Goal: Task Accomplishment & Management: Use online tool/utility

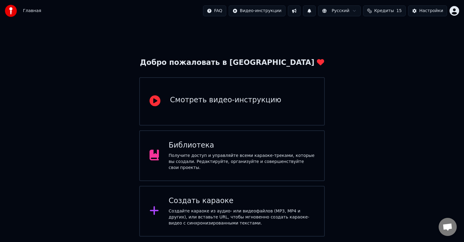
click at [217, 199] on div "Создать караоке" at bounding box center [242, 201] width 146 height 10
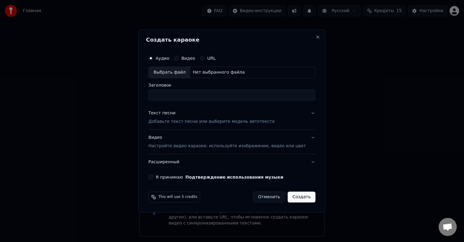
click at [174, 73] on div "Выбрать файл" at bounding box center [170, 72] width 42 height 11
click at [173, 73] on div "Выбрать файл" at bounding box center [170, 72] width 42 height 11
click at [216, 95] on input "**********" at bounding box center [231, 95] width 167 height 11
type input "**********"
click at [153, 179] on button "Я принимаю Подтверждение использования музыки" at bounding box center [150, 177] width 5 height 5
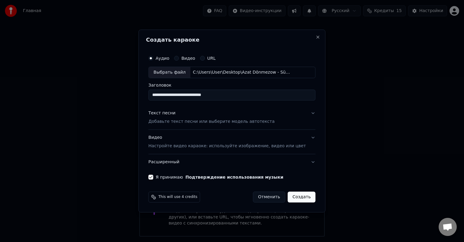
click at [178, 121] on p "Добавьте текст песни или выберите модель автотекста" at bounding box center [211, 122] width 126 height 6
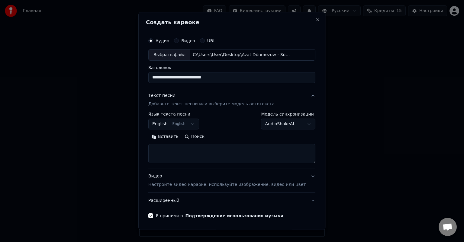
click at [173, 150] on textarea at bounding box center [231, 153] width 167 height 19
select select
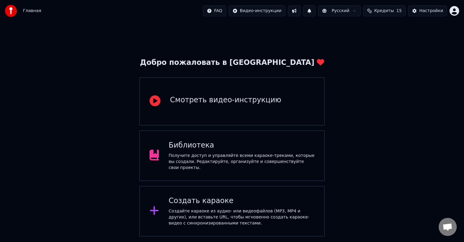
click at [215, 208] on div "Создайте караоке из аудио- или видеофайлов (MP3, MP4 и других), или вставьте UR…" at bounding box center [242, 217] width 146 height 18
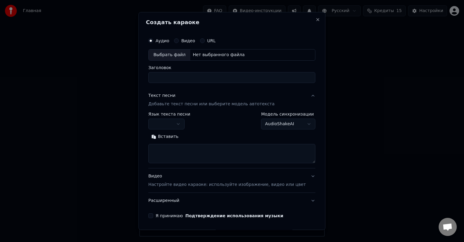
click at [177, 152] on textarea at bounding box center [231, 153] width 167 height 19
paste textarea "**********"
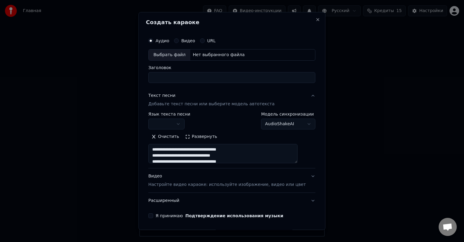
type textarea "**********"
click at [173, 54] on div "Выбрать файл" at bounding box center [170, 55] width 42 height 11
click at [153, 216] on button "Я принимаю Подтверждение использования музыки" at bounding box center [150, 216] width 5 height 5
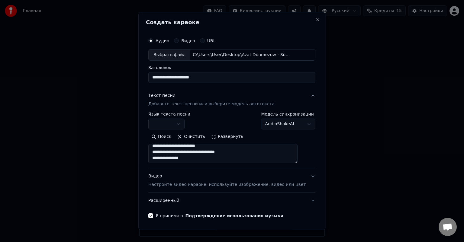
scroll to position [125, 0]
click at [229, 76] on input "**********" at bounding box center [231, 77] width 167 height 11
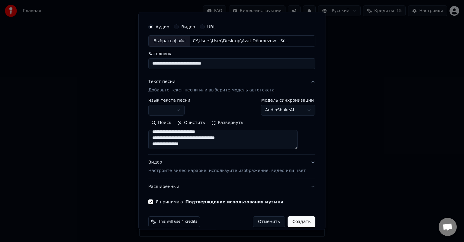
scroll to position [21, 0]
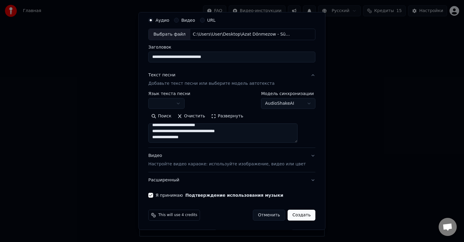
type input "**********"
click at [291, 215] on button "Создать" at bounding box center [302, 215] width 28 height 11
select select
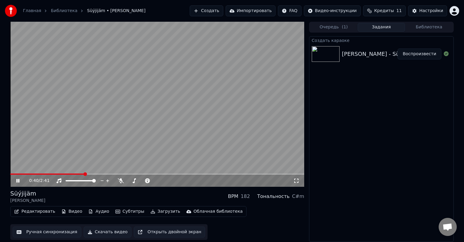
click at [27, 174] on span at bounding box center [47, 174] width 74 height 1
click at [25, 174] on span at bounding box center [17, 174] width 15 height 1
click at [18, 174] on span at bounding box center [13, 174] width 7 height 1
click at [17, 181] on icon at bounding box center [17, 181] width 3 height 4
click at [18, 181] on icon at bounding box center [17, 181] width 3 height 4
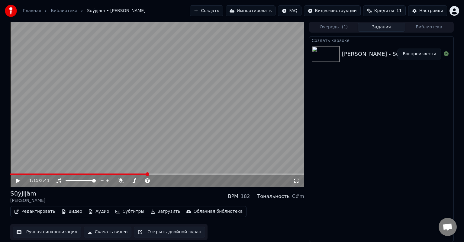
click at [36, 211] on button "Редактировать" at bounding box center [35, 212] width 46 height 8
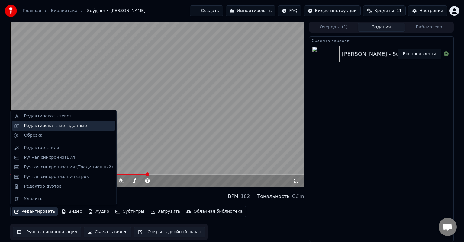
click at [82, 126] on div "Редактировать метаданные" at bounding box center [68, 126] width 89 height 6
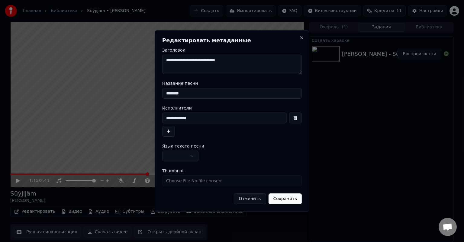
click at [203, 118] on input "**********" at bounding box center [224, 118] width 124 height 11
click at [168, 132] on button "button" at bounding box center [168, 131] width 13 height 11
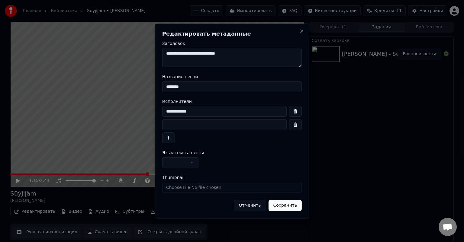
click at [187, 121] on input at bounding box center [224, 124] width 124 height 11
type input "**********"
click at [207, 111] on input "**********" at bounding box center [224, 111] width 124 height 11
click at [199, 85] on input "********" at bounding box center [232, 86] width 140 height 11
click at [294, 206] on button "Сохранить" at bounding box center [285, 205] width 34 height 11
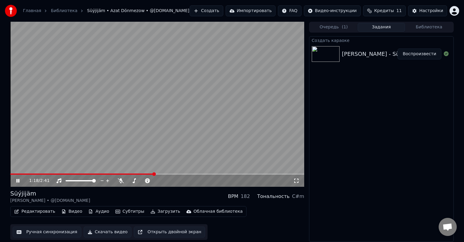
click at [11, 173] on video at bounding box center [157, 104] width 294 height 165
click at [12, 174] on span at bounding box center [82, 174] width 144 height 1
click at [12, 174] on span at bounding box center [14, 175] width 4 height 4
click at [10, 174] on span at bounding box center [12, 175] width 4 height 4
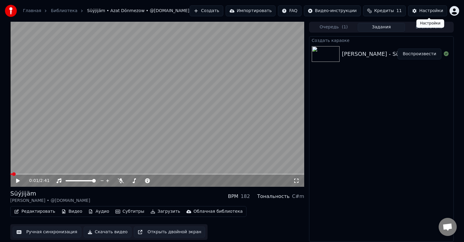
click at [437, 10] on div "Настройки" at bounding box center [431, 11] width 24 height 6
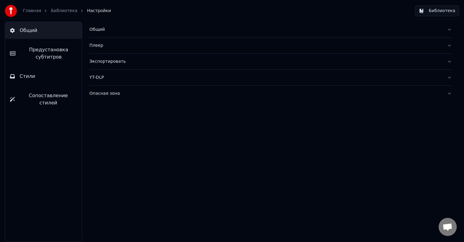
click at [44, 50] on span "Предустановка субтитров" at bounding box center [48, 53] width 57 height 15
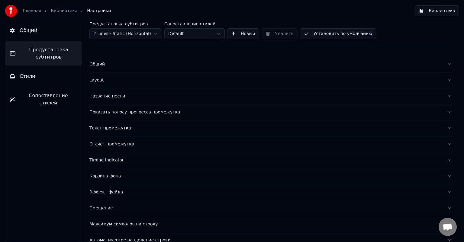
click at [98, 81] on div "Layout" at bounding box center [265, 80] width 353 height 6
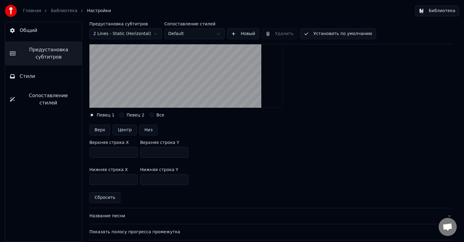
scroll to position [121, 0]
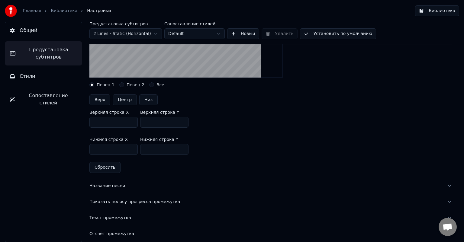
click at [110, 185] on div "Название песни" at bounding box center [265, 186] width 353 height 6
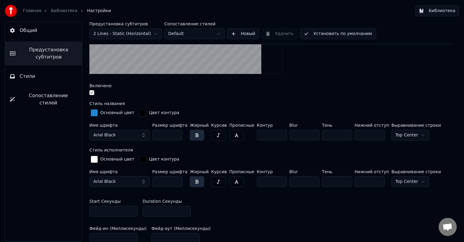
scroll to position [151, 0]
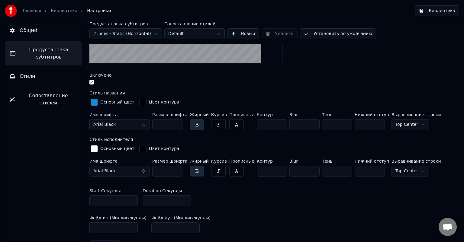
drag, startPoint x: 166, startPoint y: 123, endPoint x: 141, endPoint y: 123, distance: 25.1
click at [141, 123] on div "Имя шрифта Arial Black Размер шрифта *** Жирный Курсив Прописные Контур * Blur …" at bounding box center [270, 123] width 363 height 20
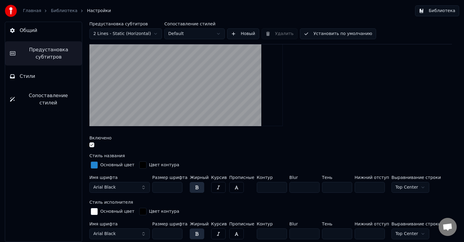
scroll to position [91, 0]
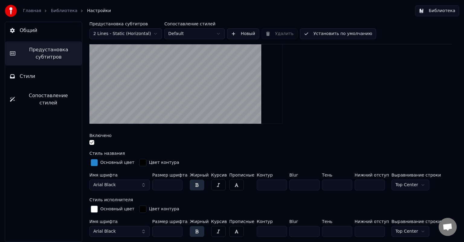
drag, startPoint x: 166, startPoint y: 185, endPoint x: 150, endPoint y: 185, distance: 16.3
click at [149, 185] on div "Имя шрифта Arial Black Размер шрифта *** Жирный Курсив Прописные Контур * Blur …" at bounding box center [270, 183] width 363 height 20
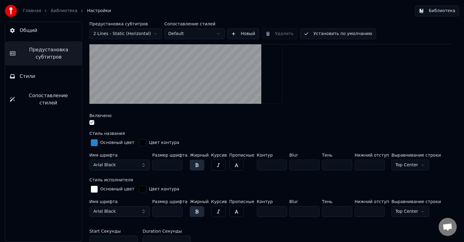
scroll to position [121, 0]
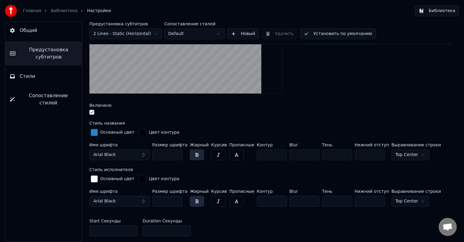
type input "***"
drag, startPoint x: 167, startPoint y: 199, endPoint x: 135, endPoint y: 199, distance: 32.0
click at [135, 199] on div "Имя шрифта Arial Black Размер шрифта *** Жирный Курсив Прописные Контур * Blur …" at bounding box center [270, 199] width 363 height 20
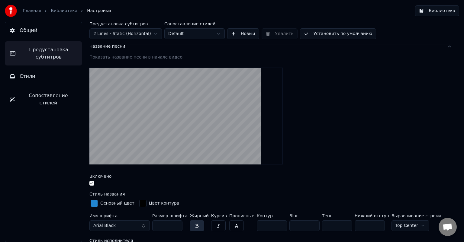
scroll to position [60, 0]
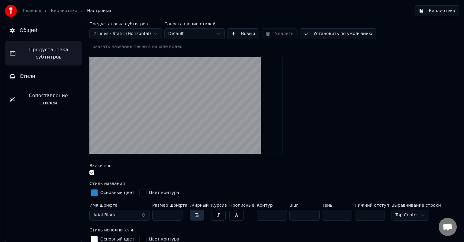
type input "***"
click at [35, 31] on span "Общий" at bounding box center [29, 30] width 18 height 7
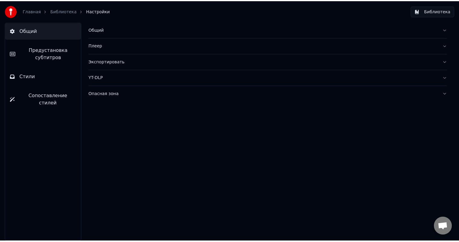
scroll to position [0, 0]
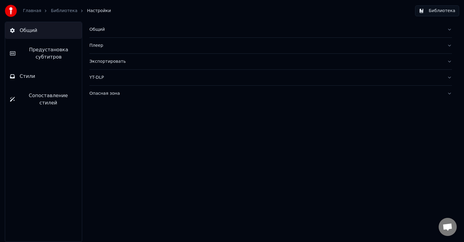
click at [62, 8] on link "Библиотека" at bounding box center [64, 11] width 27 height 6
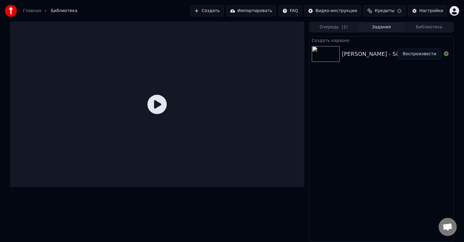
click at [427, 54] on button "Воспроизвести" at bounding box center [420, 54] width 44 height 11
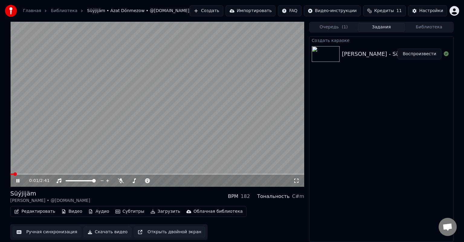
click at [398, 49] on button "Воспроизвести" at bounding box center [420, 54] width 44 height 11
click at [10, 174] on span at bounding box center [12, 175] width 4 height 4
click at [36, 211] on button "Редактировать" at bounding box center [35, 212] width 46 height 8
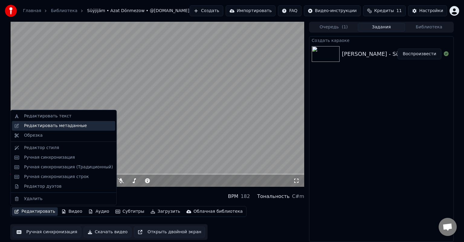
click at [79, 126] on div "Редактировать метаданные" at bounding box center [68, 126] width 89 height 6
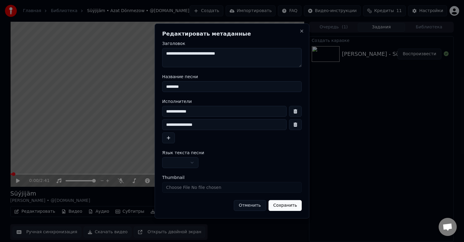
drag, startPoint x: 205, startPoint y: 125, endPoint x: 133, endPoint y: 126, distance: 71.9
click at [133, 126] on body "**********" at bounding box center [232, 121] width 464 height 242
click at [204, 109] on input "**********" at bounding box center [224, 111] width 124 height 11
paste input "**********"
click at [197, 111] on input "**********" at bounding box center [224, 111] width 124 height 11
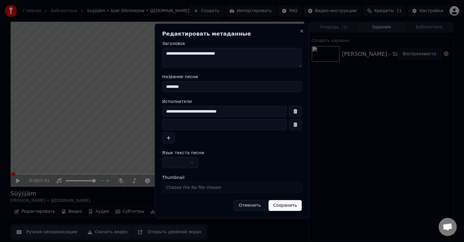
type input "**********"
click at [285, 208] on button "Сохранить" at bounding box center [285, 205] width 34 height 11
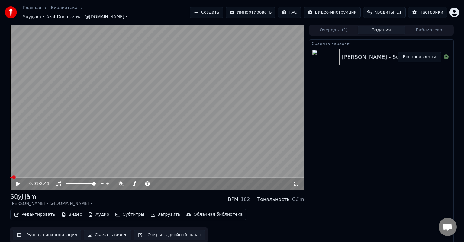
click at [42, 213] on button "Редактировать" at bounding box center [35, 215] width 46 height 8
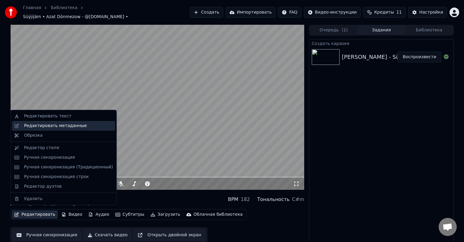
click at [83, 128] on div "Редактировать метаданные" at bounding box center [68, 126] width 89 height 6
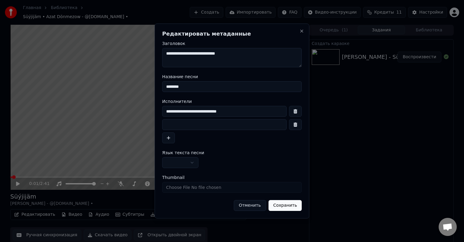
drag, startPoint x: 197, startPoint y: 111, endPoint x: 280, endPoint y: 112, distance: 82.5
click at [280, 112] on input "**********" at bounding box center [224, 111] width 124 height 11
type input "**********"
click at [193, 124] on input at bounding box center [224, 124] width 124 height 11
type input "**********"
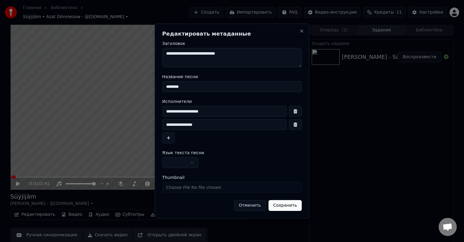
click at [286, 206] on button "Сохранить" at bounding box center [285, 205] width 34 height 11
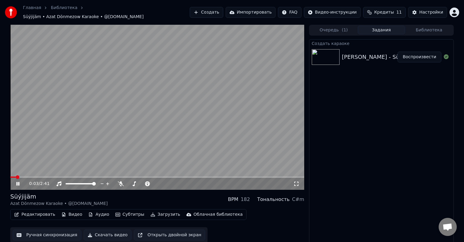
click at [10, 177] on span at bounding box center [12, 177] width 5 height 1
click at [37, 212] on button "Редактировать" at bounding box center [35, 215] width 46 height 8
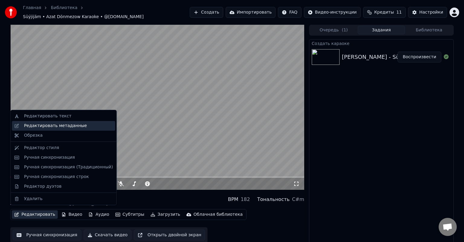
click at [85, 124] on div "Редактировать метаданные" at bounding box center [68, 126] width 89 height 6
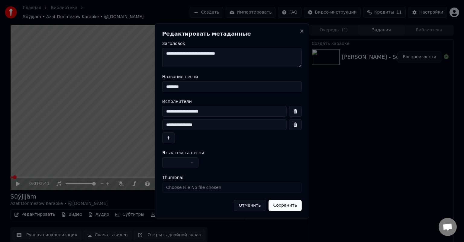
drag, startPoint x: 197, startPoint y: 110, endPoint x: 251, endPoint y: 110, distance: 54.1
click at [251, 110] on input "**********" at bounding box center [224, 111] width 124 height 11
type input "**********"
click at [287, 207] on button "Сохранить" at bounding box center [285, 205] width 34 height 11
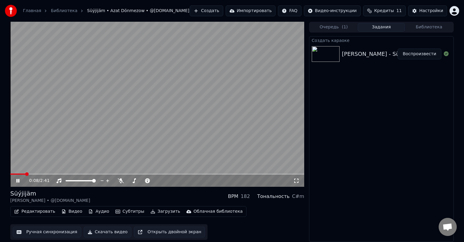
click at [12, 173] on video at bounding box center [157, 104] width 294 height 165
click at [12, 174] on span at bounding box center [17, 174] width 15 height 1
click at [10, 174] on span at bounding box center [12, 175] width 4 height 4
click at [17, 180] on icon at bounding box center [18, 181] width 4 height 4
click at [218, 120] on video at bounding box center [157, 104] width 294 height 165
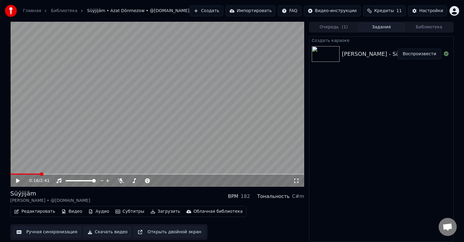
click at [50, 232] on button "Ручная синхронизация" at bounding box center [47, 232] width 69 height 11
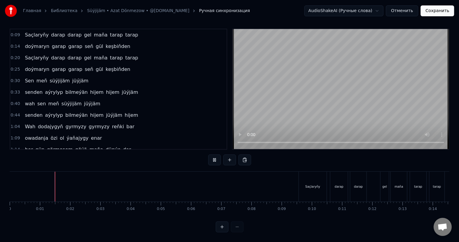
scroll to position [8, 0]
click at [59, 179] on div at bounding box center [59, 187] width 0 height 30
click at [54, 181] on div at bounding box center [54, 187] width 0 height 30
click at [376, 180] on div "Saçlaryňy darap darap gel maňa tarap tarap" at bounding box center [371, 187] width 147 height 30
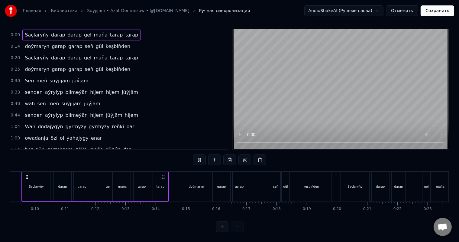
scroll to position [0, 264]
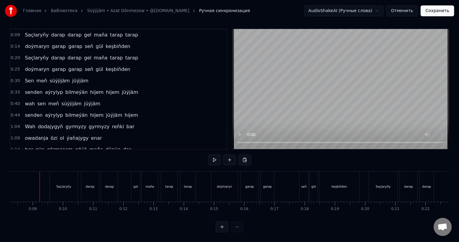
scroll to position [0, 249]
click at [151, 179] on div "maňa" at bounding box center [150, 187] width 16 height 30
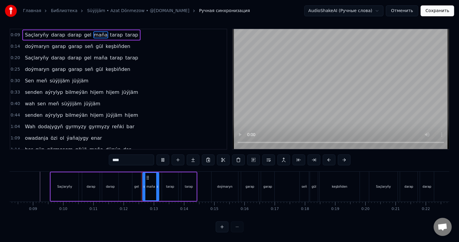
scroll to position [8, 0]
click at [172, 187] on div "tarap" at bounding box center [170, 187] width 16 height 29
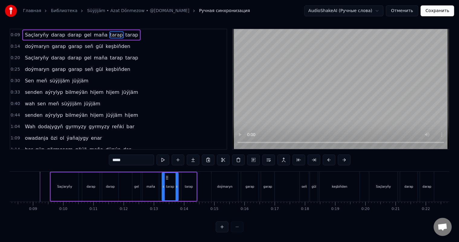
click at [135, 173] on div "gel" at bounding box center [136, 187] width 8 height 29
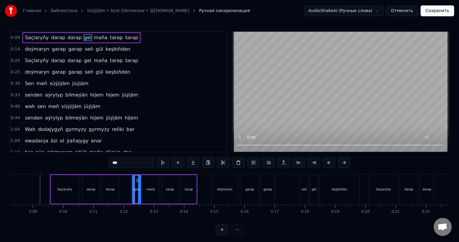
click at [54, 182] on div "Saçlaryňy" at bounding box center [65, 189] width 28 height 29
type input "*********"
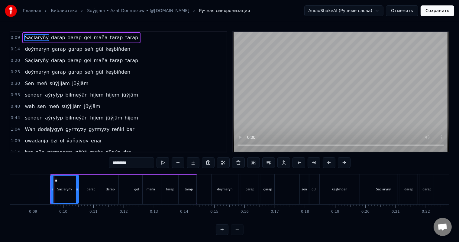
click at [55, 179] on circle at bounding box center [55, 179] width 0 height 0
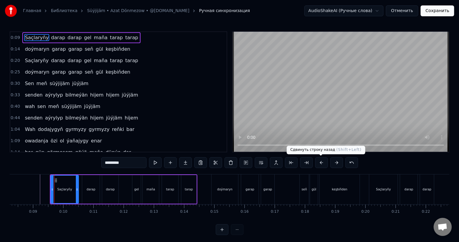
click at [323, 164] on button at bounding box center [321, 162] width 13 height 11
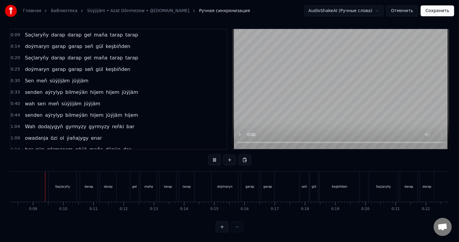
scroll to position [8, 0]
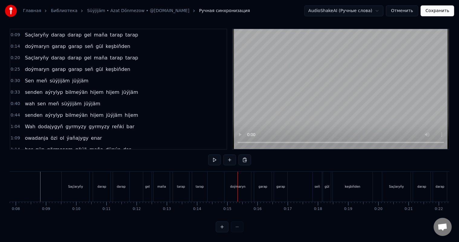
click at [231, 174] on div "doýmaryn" at bounding box center [237, 187] width 27 height 30
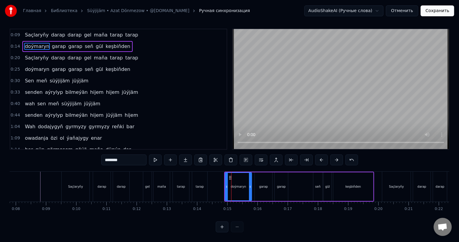
scroll to position [0, 0]
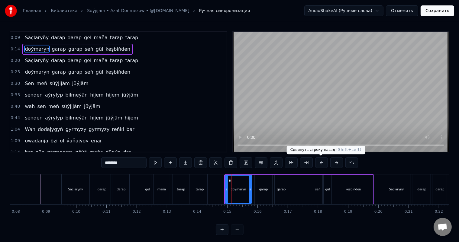
click at [322, 163] on button at bounding box center [321, 162] width 13 height 11
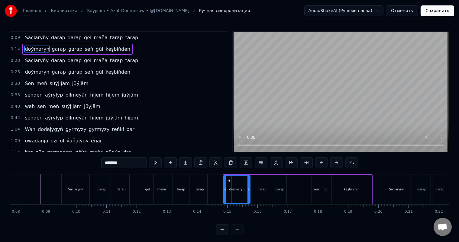
click at [315, 157] on button at bounding box center [321, 162] width 13 height 11
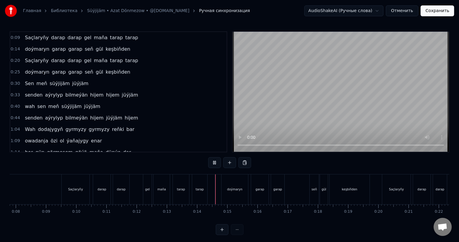
scroll to position [8, 0]
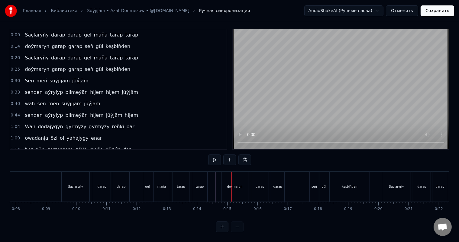
click at [231, 185] on div at bounding box center [231, 187] width 0 height 30
click at [226, 182] on div "doýmaryn" at bounding box center [234, 187] width 27 height 30
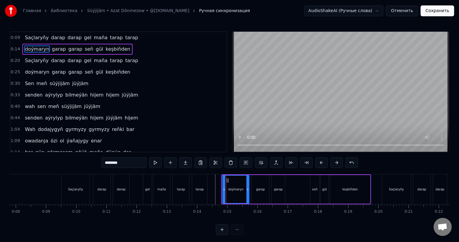
click at [228, 179] on icon at bounding box center [227, 180] width 5 height 5
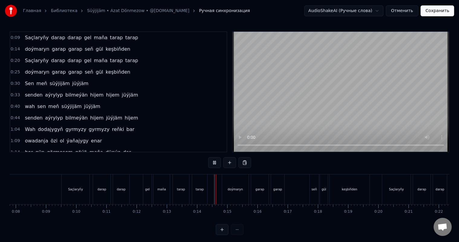
scroll to position [8, 0]
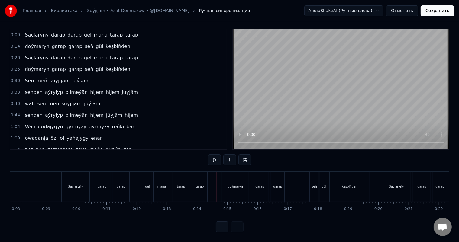
click at [233, 179] on div "doýmaryn" at bounding box center [235, 187] width 27 height 30
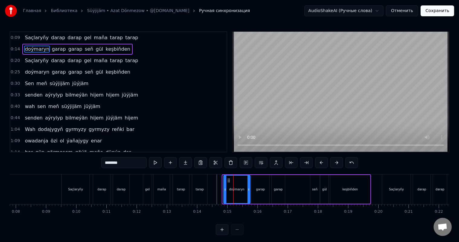
click at [228, 179] on icon at bounding box center [228, 180] width 5 height 5
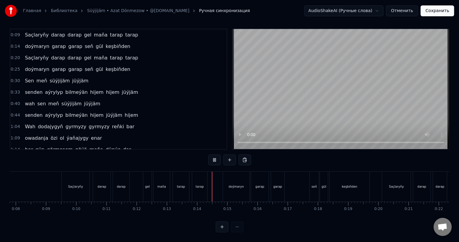
scroll to position [8, 0]
click at [294, 180] on div "doýmaryn garap garap seň gül keşbiňden" at bounding box center [297, 187] width 148 height 30
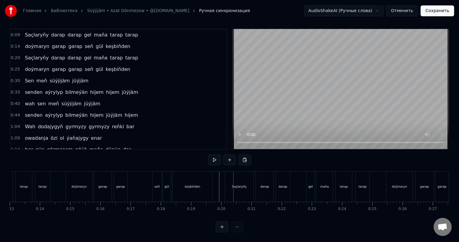
scroll to position [0, 412]
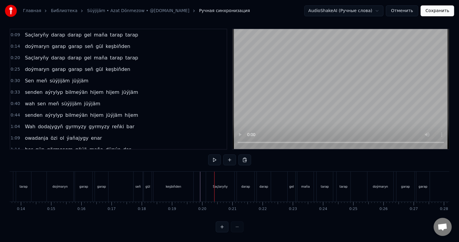
click at [211, 173] on div "Saçlaryňy" at bounding box center [220, 187] width 28 height 30
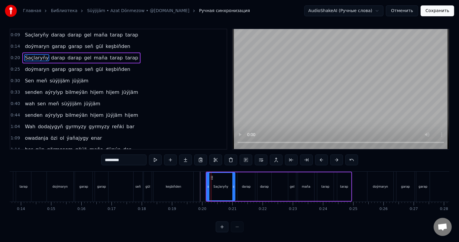
scroll to position [0, 0]
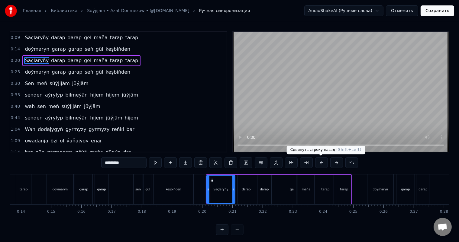
click at [321, 162] on button at bounding box center [321, 162] width 13 height 11
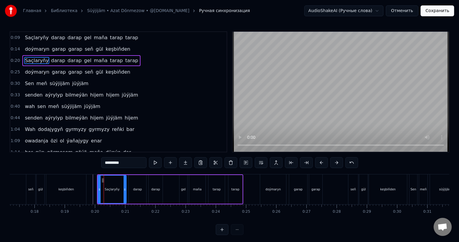
scroll to position [0, 527]
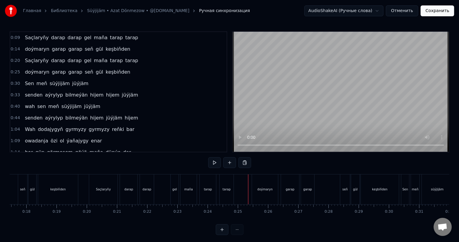
click at [261, 183] on div "doýmaryn" at bounding box center [265, 190] width 26 height 30
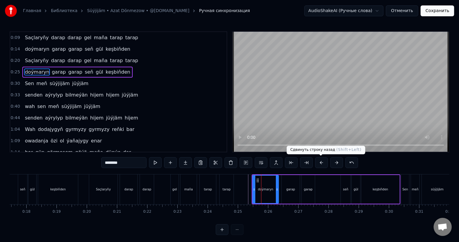
click at [324, 161] on button at bounding box center [321, 162] width 13 height 11
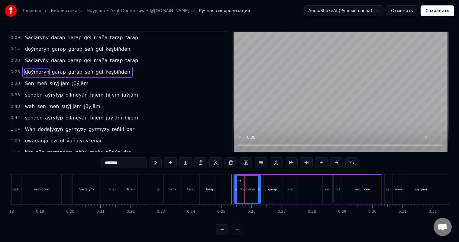
scroll to position [0, 585]
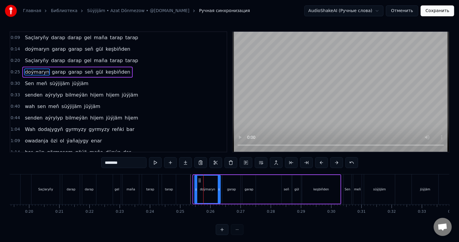
click at [199, 178] on icon at bounding box center [199, 180] width 5 height 5
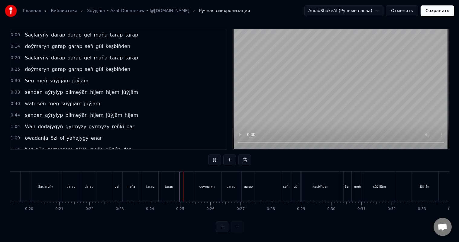
scroll to position [8, 0]
click at [347, 185] on div "Sen" at bounding box center [348, 187] width 6 height 5
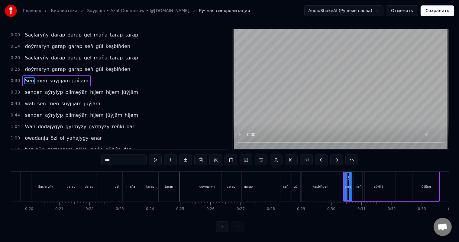
scroll to position [0, 0]
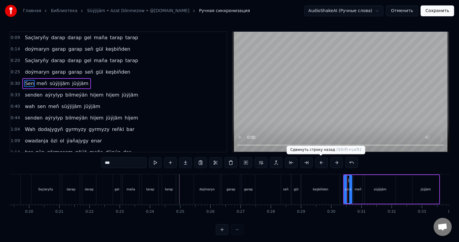
click at [320, 162] on button at bounding box center [321, 162] width 13 height 11
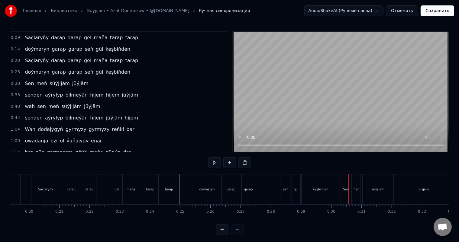
click at [347, 177] on div "Sen" at bounding box center [346, 190] width 8 height 30
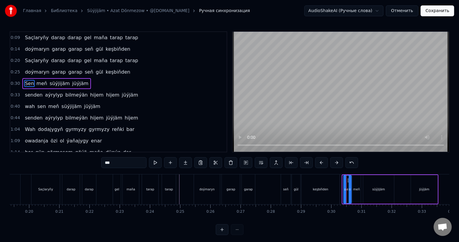
click at [347, 180] on icon at bounding box center [348, 180] width 5 height 5
click at [265, 188] on div "doýmaryn garap garap seň gül keşbiňden" at bounding box center [267, 190] width 147 height 30
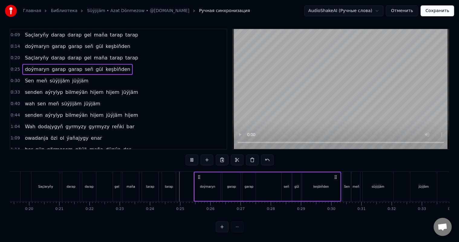
scroll to position [8, 0]
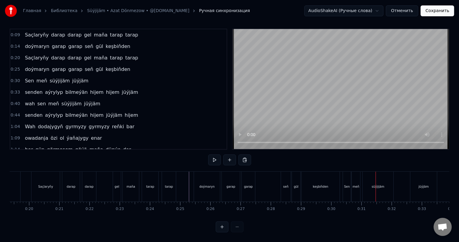
click at [340, 173] on div "doýmaryn garap garap seň gül keşbiňden" at bounding box center [267, 187] width 147 height 30
click at [341, 172] on div "doýmaryn garap garap seň gül keşbiňden" at bounding box center [267, 187] width 147 height 30
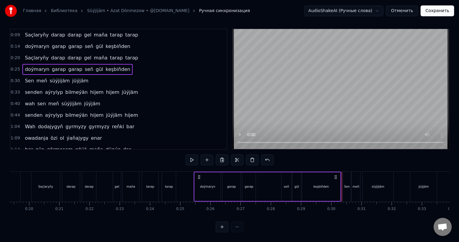
click at [342, 172] on div at bounding box center [342, 187] width 0 height 30
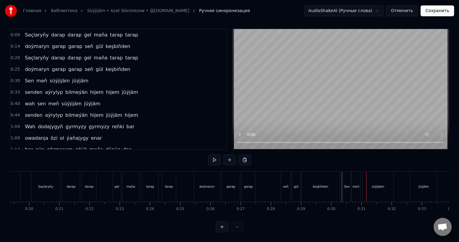
click at [345, 172] on div "Sen" at bounding box center [347, 187] width 8 height 30
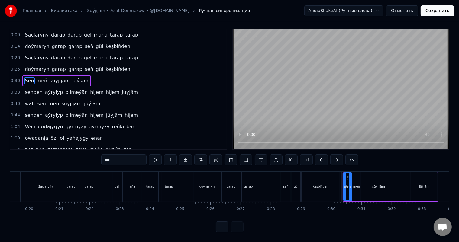
click at [350, 185] on icon at bounding box center [350, 187] width 2 height 5
click at [358, 185] on div "meň" at bounding box center [356, 187] width 7 height 5
type input "***"
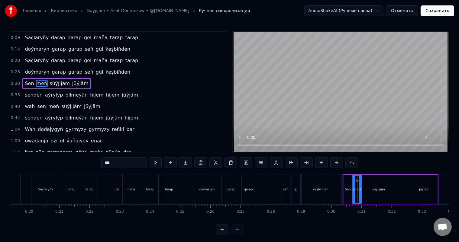
click at [360, 188] on icon at bounding box center [360, 189] width 2 height 5
click at [272, 182] on div "doýmaryn garap garap seň gül keşbiňden" at bounding box center [267, 190] width 147 height 30
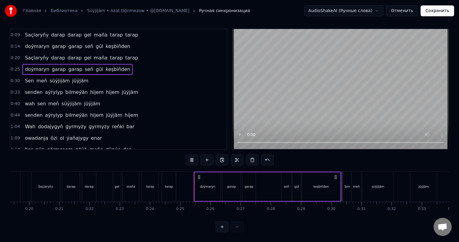
scroll to position [8, 0]
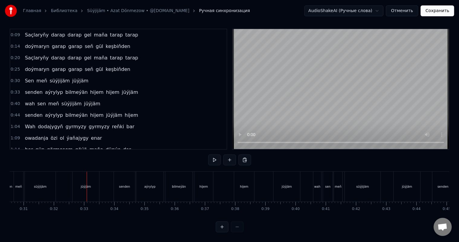
scroll to position [0, 917]
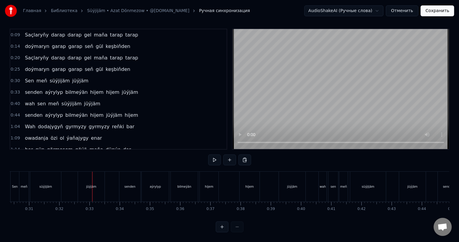
click at [71, 177] on div "Sen meň süýjijäm jüýjäm" at bounding box center [58, 187] width 96 height 30
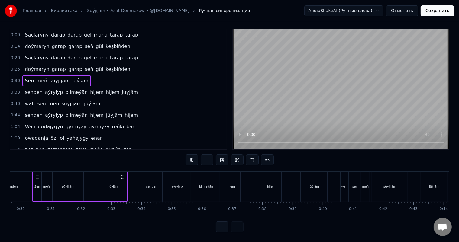
scroll to position [0, 887]
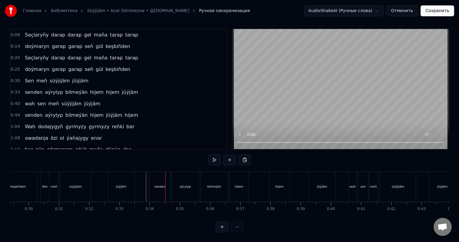
click at [160, 177] on div "senden" at bounding box center [159, 187] width 21 height 30
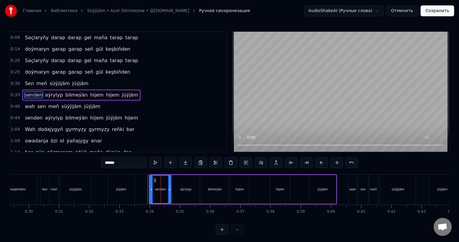
scroll to position [1, 0]
click at [153, 180] on circle at bounding box center [153, 180] width 0 height 0
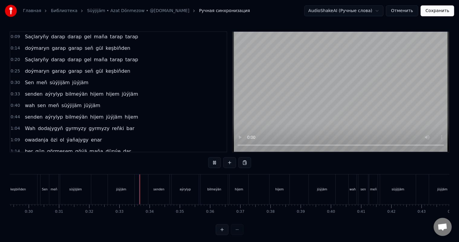
scroll to position [8, 0]
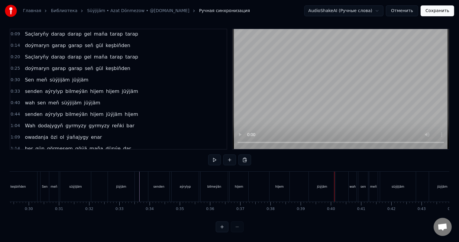
click at [263, 178] on div "senden aýrylyp bilmeýän hijem hijem jüýjäm" at bounding box center [242, 187] width 189 height 30
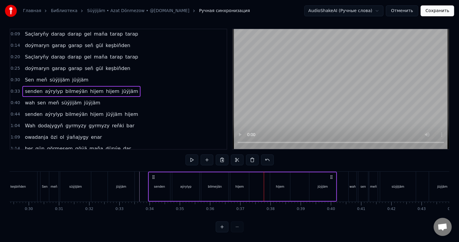
click at [267, 180] on div "senden aýrylyp bilmeýän hijem hijem jüýjäm" at bounding box center [242, 187] width 189 height 30
click at [277, 176] on div "hijem" at bounding box center [280, 187] width 20 height 29
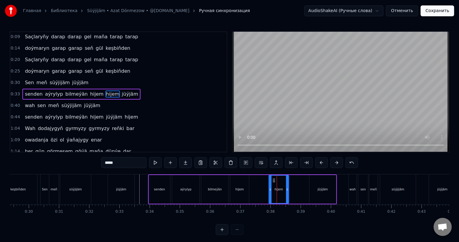
click at [273, 179] on circle at bounding box center [273, 179] width 0 height 0
click at [313, 180] on div "jüýjäm" at bounding box center [322, 189] width 27 height 29
type input "******"
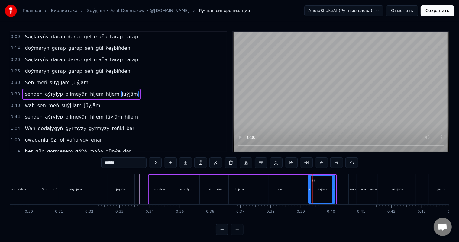
click at [314, 180] on circle at bounding box center [314, 180] width 0 height 0
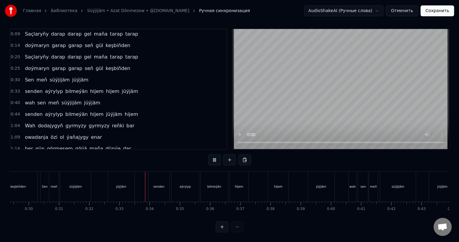
scroll to position [8, 0]
click at [354, 173] on div "wah" at bounding box center [353, 187] width 8 height 30
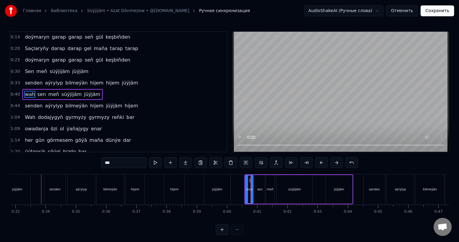
scroll to position [0, 994]
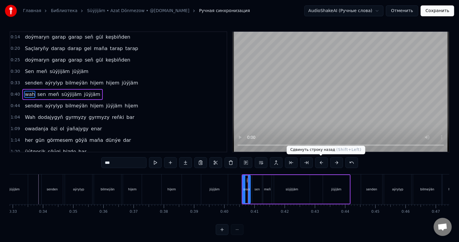
click at [324, 162] on button at bounding box center [321, 162] width 13 height 11
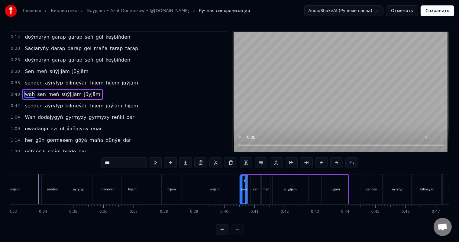
click at [244, 179] on icon at bounding box center [245, 180] width 5 height 5
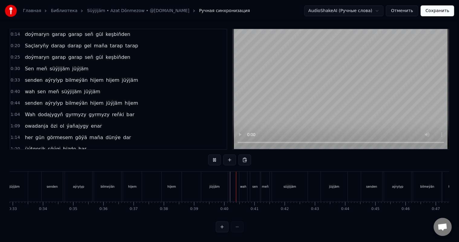
scroll to position [8, 0]
click at [372, 174] on div "senden" at bounding box center [371, 187] width 21 height 30
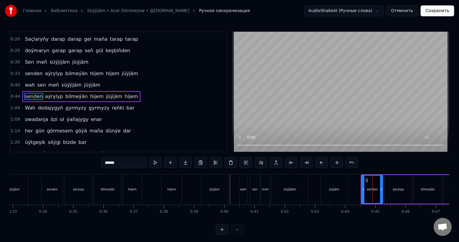
scroll to position [23, 0]
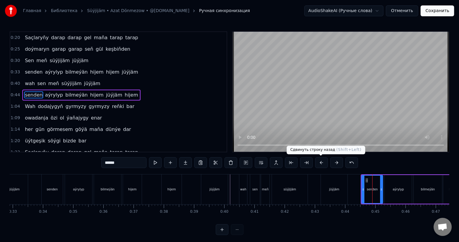
click at [319, 162] on button at bounding box center [321, 162] width 13 height 11
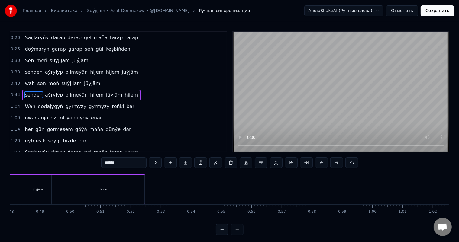
scroll to position [0, 1478]
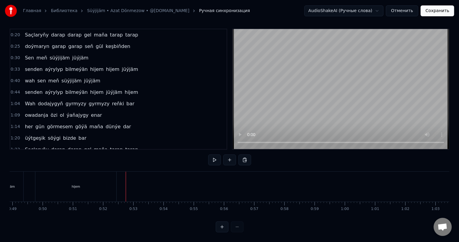
scroll to position [8, 0]
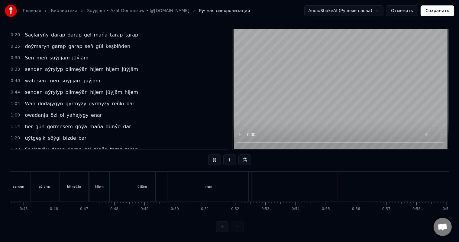
scroll to position [0, 1340]
click at [126, 172] on div "senden aýrylyp bilmeýän hijem jüýjäm hijem" at bounding box center [134, 187] width 242 height 30
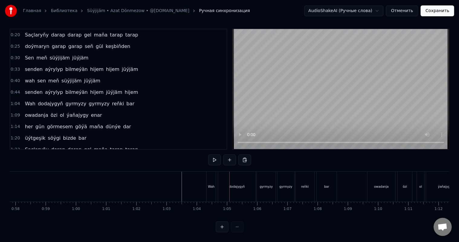
click at [205, 166] on div "0:09 Saçlaryňy darap darap gel maňa tarap tarap 0:14 doýmaryn garap garap seň g…" at bounding box center [230, 131] width 440 height 204
click at [207, 173] on div "Wah" at bounding box center [211, 187] width 9 height 30
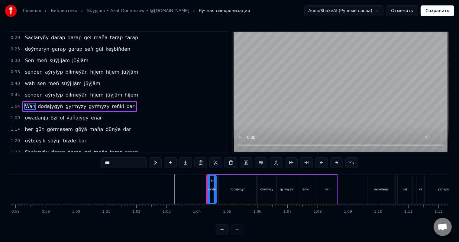
scroll to position [34, 0]
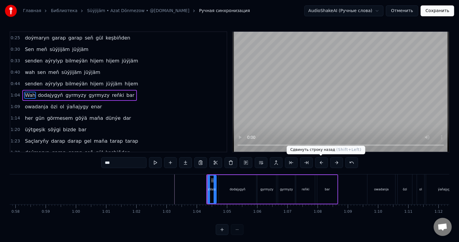
click at [321, 163] on button at bounding box center [321, 162] width 13 height 11
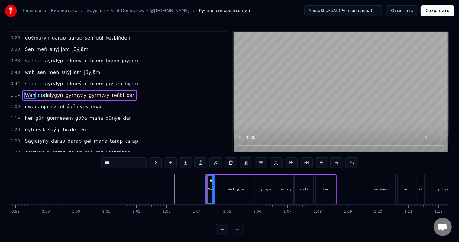
click at [321, 163] on button at bounding box center [321, 162] width 13 height 11
click at [336, 161] on button at bounding box center [336, 162] width 13 height 11
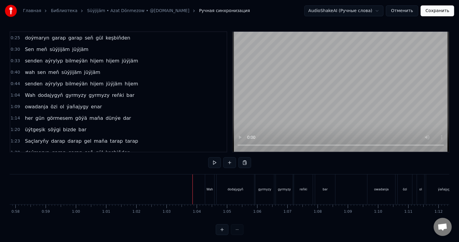
click at [212, 187] on div "Wah" at bounding box center [209, 189] width 7 height 5
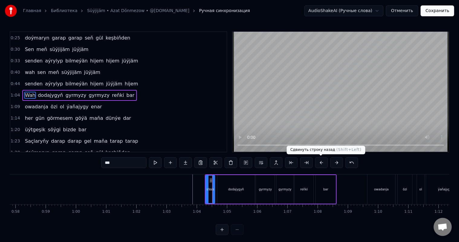
click at [322, 163] on button at bounding box center [321, 162] width 13 height 11
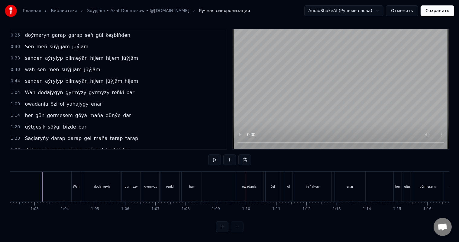
click at [251, 179] on div "owadanja" at bounding box center [249, 187] width 28 height 30
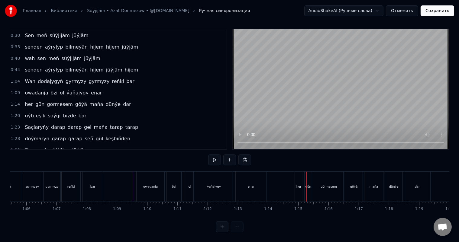
scroll to position [0, 2024]
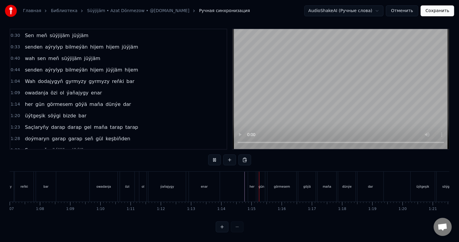
click at [244, 180] on div at bounding box center [426, 187] width 4881 height 30
click at [254, 176] on div "her" at bounding box center [252, 187] width 8 height 30
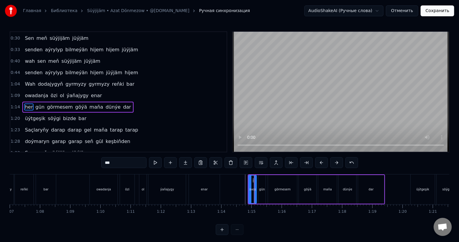
scroll to position [56, 0]
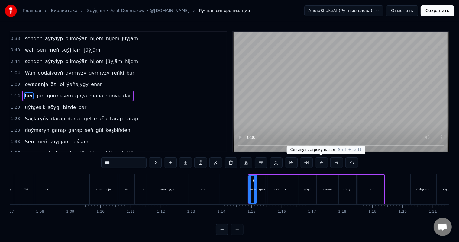
click at [323, 162] on button at bounding box center [321, 162] width 13 height 11
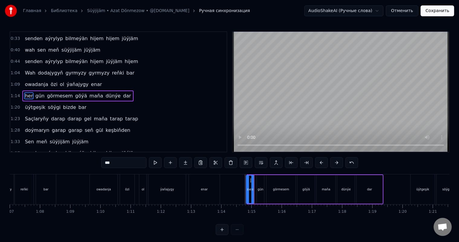
click at [250, 179] on circle at bounding box center [250, 179] width 0 height 0
click at [235, 187] on div at bounding box center [426, 190] width 4881 height 30
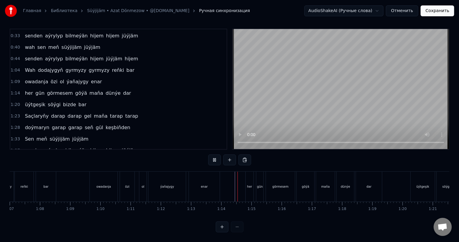
scroll to position [8, 0]
click at [229, 184] on div at bounding box center [426, 187] width 4881 height 30
click at [247, 173] on div "her" at bounding box center [250, 187] width 8 height 30
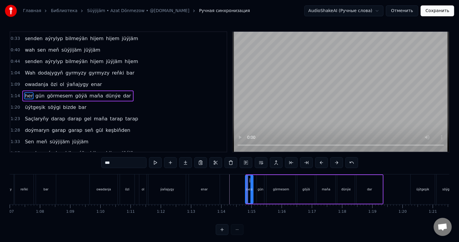
click at [249, 180] on icon at bounding box center [250, 180] width 5 height 5
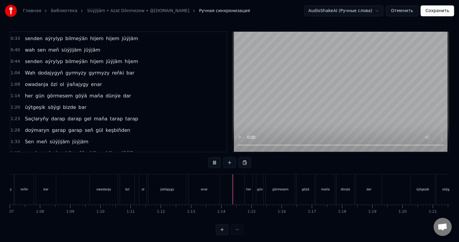
scroll to position [8, 0]
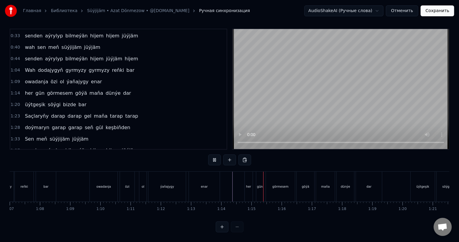
click at [229, 182] on div at bounding box center [426, 187] width 4881 height 30
click at [310, 177] on div "göýä" at bounding box center [306, 187] width 18 height 30
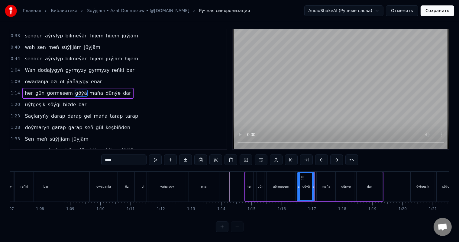
click at [321, 183] on div "maňa" at bounding box center [326, 187] width 19 height 29
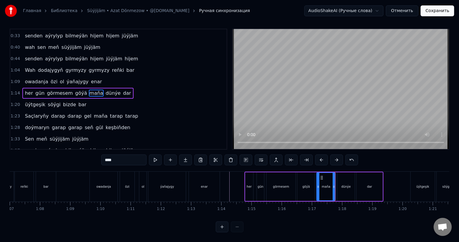
click at [343, 185] on div "dünýe" at bounding box center [345, 187] width 9 height 5
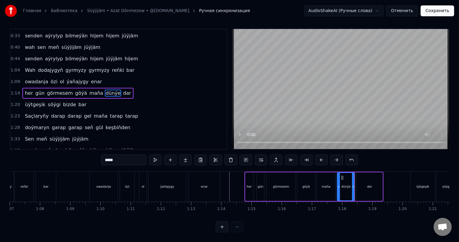
click at [359, 176] on div "dar" at bounding box center [369, 187] width 26 height 29
type input "***"
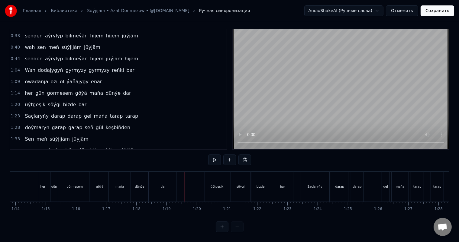
scroll to position [0, 2241]
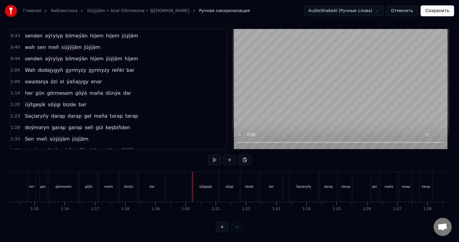
click at [191, 179] on div at bounding box center [209, 187] width 4881 height 30
click at [203, 176] on div "üýtgeşik" at bounding box center [206, 187] width 24 height 30
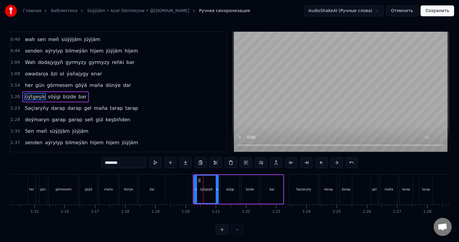
scroll to position [68, 0]
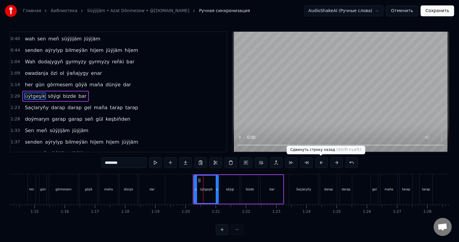
click at [322, 162] on button at bounding box center [321, 162] width 13 height 11
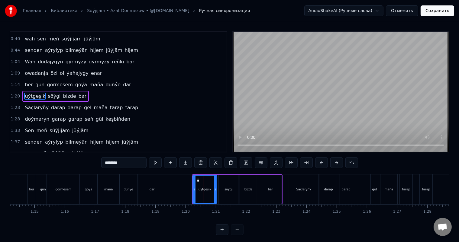
click at [179, 190] on div at bounding box center [209, 190] width 4881 height 30
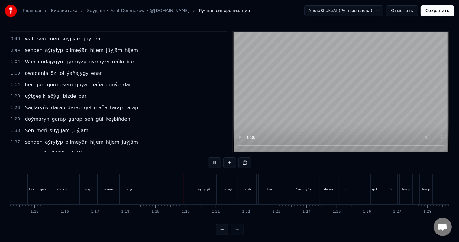
scroll to position [8, 0]
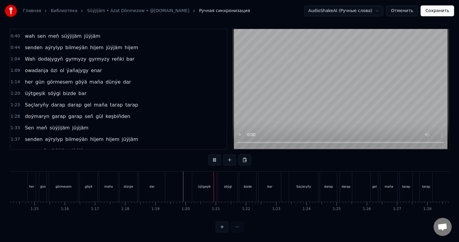
click at [179, 186] on div at bounding box center [209, 187] width 4881 height 30
click at [296, 181] on div "Saçlaryňy" at bounding box center [303, 187] width 29 height 30
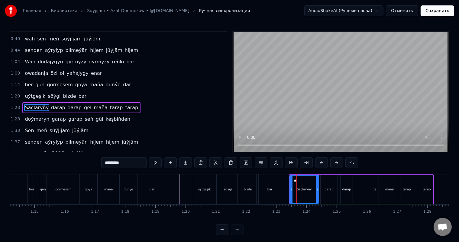
scroll to position [79, 0]
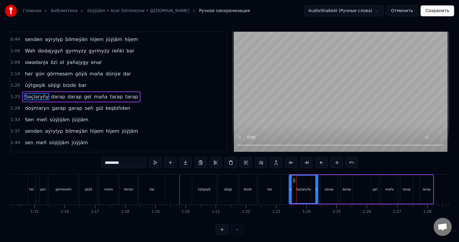
click at [294, 179] on icon at bounding box center [294, 180] width 5 height 5
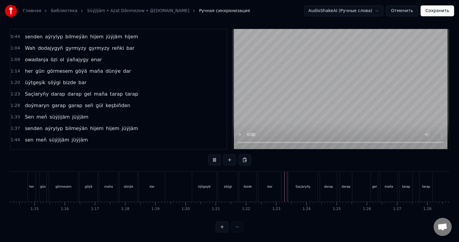
scroll to position [8, 0]
click at [364, 183] on div "Saçlaryňy darap darap gel maňa tarap tarap" at bounding box center [361, 187] width 146 height 30
click at [378, 176] on div "gel" at bounding box center [374, 187] width 8 height 30
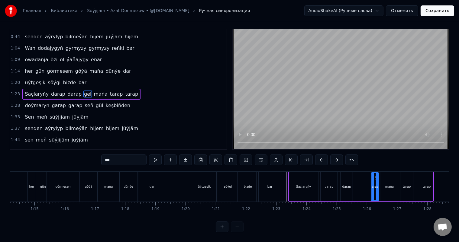
scroll to position [0, 0]
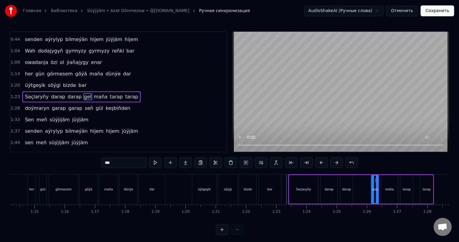
click at [365, 183] on div "Saçlaryňy darap darap gel maňa tarap tarap" at bounding box center [361, 190] width 146 height 30
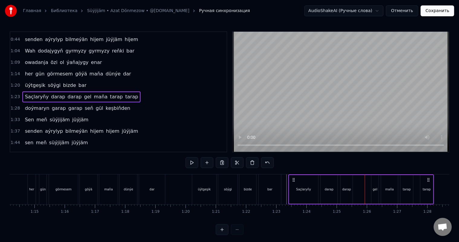
click at [368, 182] on div "Saçlaryňy darap darap gel maňa tarap tarap" at bounding box center [361, 190] width 146 height 30
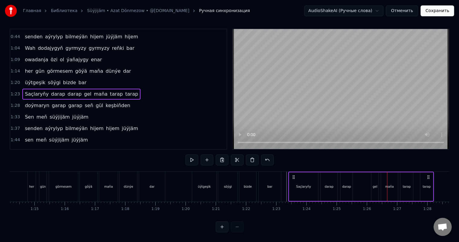
click at [374, 174] on div "gel" at bounding box center [374, 187] width 7 height 29
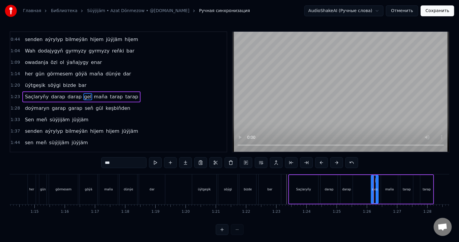
click at [375, 178] on icon at bounding box center [376, 180] width 5 height 5
click at [364, 179] on div "Saçlaryňy darap darap gel maňa tarap tarap" at bounding box center [361, 190] width 146 height 30
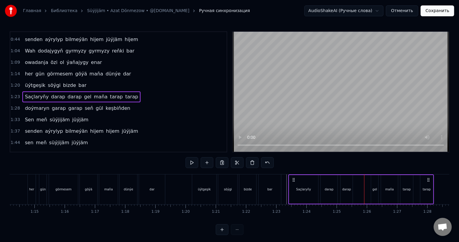
click at [386, 182] on div "maňa" at bounding box center [389, 189] width 17 height 29
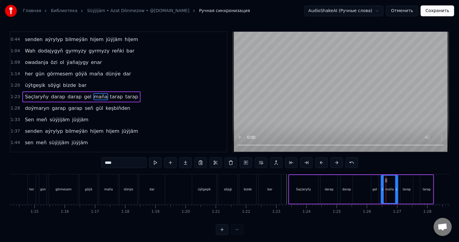
click at [385, 180] on div "Saçlaryňy darap darap gel maňa tarap tarap doýmaryn garap garap seň gül keşbiňd…" at bounding box center [209, 189] width 4881 height 30
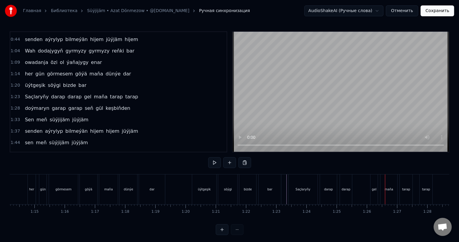
click at [376, 188] on div "gel" at bounding box center [373, 190] width 7 height 30
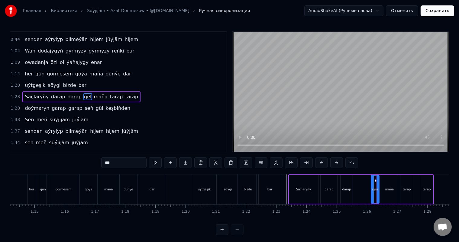
click at [378, 189] on circle at bounding box center [378, 189] width 0 height 0
click at [285, 182] on div at bounding box center [209, 190] width 4881 height 30
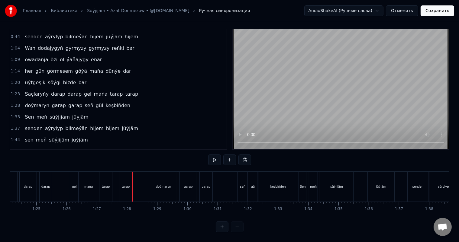
scroll to position [0, 2624]
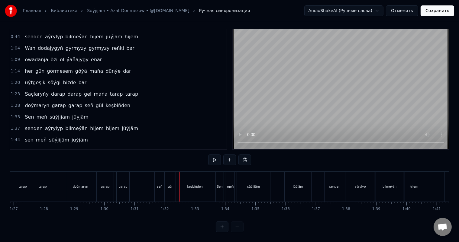
click at [160, 173] on div "seň" at bounding box center [160, 187] width 10 height 30
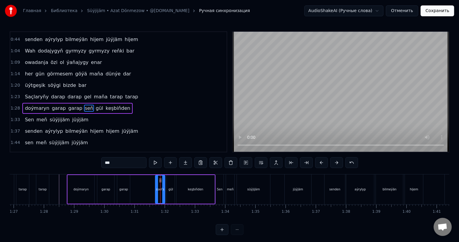
scroll to position [90, 0]
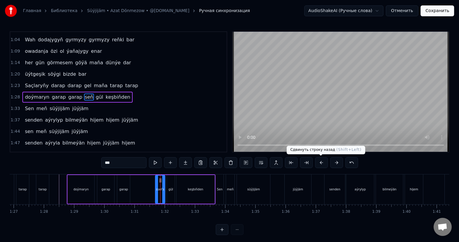
click at [322, 161] on button at bounding box center [321, 162] width 13 height 11
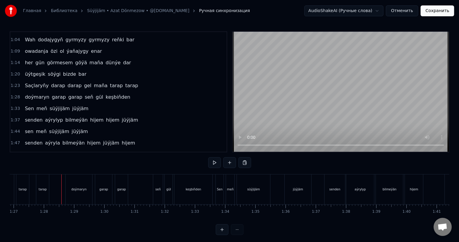
click at [72, 189] on div "doýmaryn" at bounding box center [78, 189] width 15 height 5
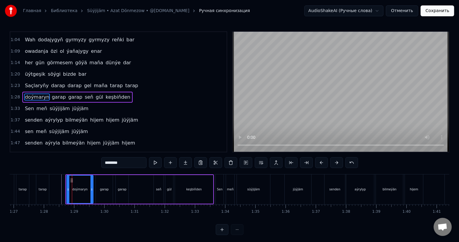
click at [71, 180] on icon at bounding box center [71, 180] width 5 height 5
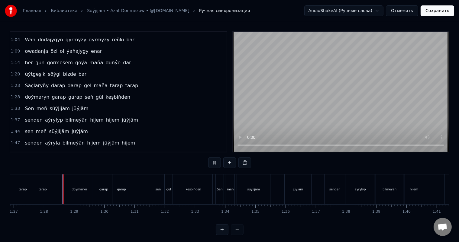
scroll to position [8, 0]
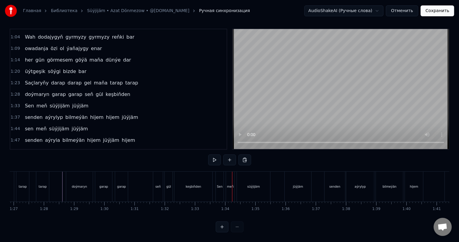
click at [220, 173] on div "Sen" at bounding box center [220, 187] width 8 height 30
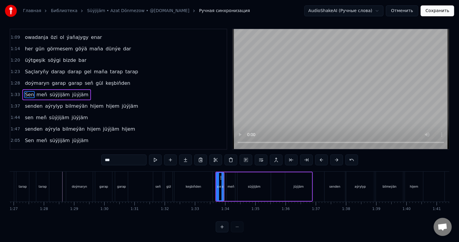
click at [203, 174] on div "keşbiňden" at bounding box center [193, 187] width 38 height 30
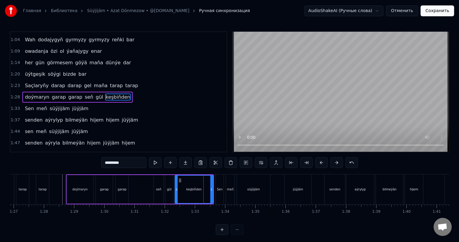
click at [217, 181] on div "Sen" at bounding box center [220, 190] width 8 height 30
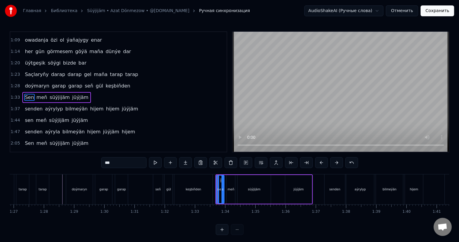
scroll to position [8, 0]
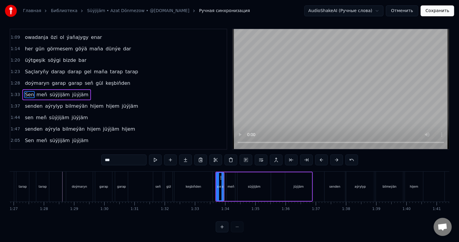
click at [231, 178] on div "meň" at bounding box center [231, 187] width 8 height 29
click at [226, 179] on div at bounding box center [227, 186] width 2 height 27
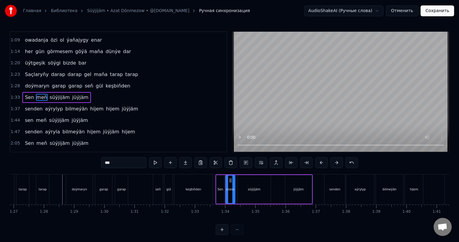
click at [222, 183] on div "Sen" at bounding box center [220, 189] width 8 height 29
type input "***"
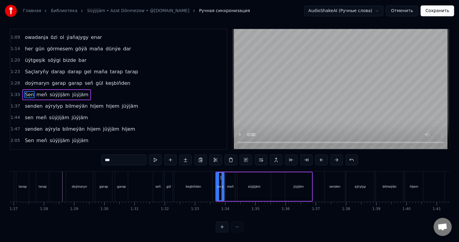
scroll to position [8, 0]
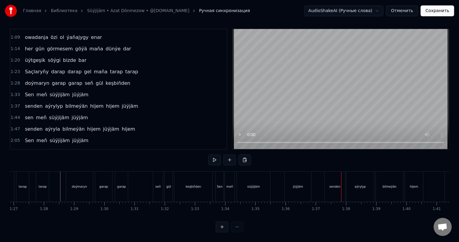
click at [299, 185] on div "jüýjäm" at bounding box center [298, 187] width 10 height 5
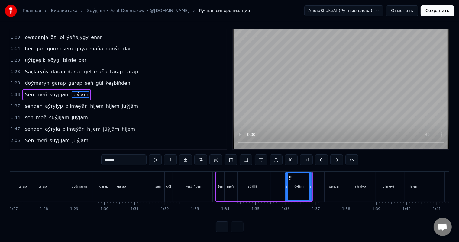
scroll to position [0, 0]
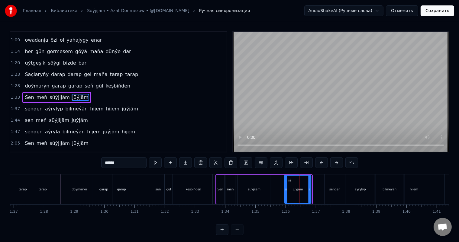
click at [289, 180] on circle at bounding box center [289, 180] width 0 height 0
click at [220, 183] on div "Sen" at bounding box center [220, 189] width 8 height 29
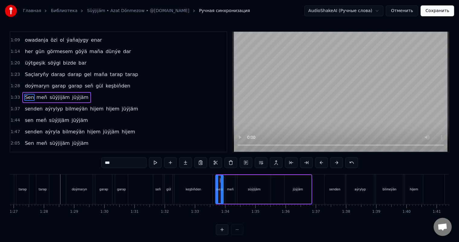
click at [222, 188] on icon at bounding box center [222, 189] width 2 height 5
click at [227, 187] on div "meň" at bounding box center [230, 189] width 7 height 5
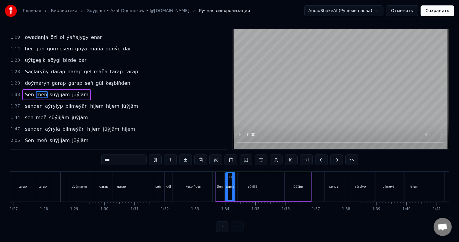
scroll to position [8, 0]
click at [258, 185] on div "süýjijäm" at bounding box center [254, 187] width 13 height 5
type input "********"
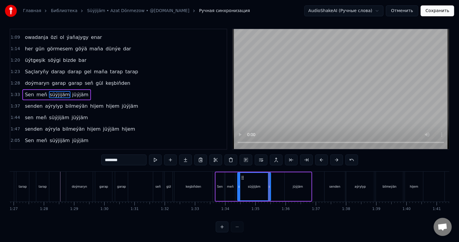
click at [277, 176] on div "Sen meň süýjijäm jüýjäm" at bounding box center [263, 187] width 97 height 30
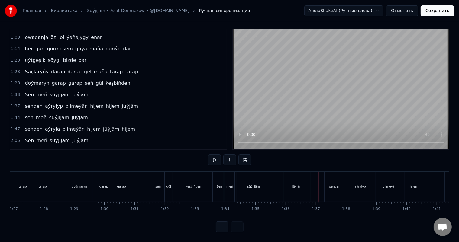
click at [332, 177] on div "senden" at bounding box center [334, 187] width 21 height 30
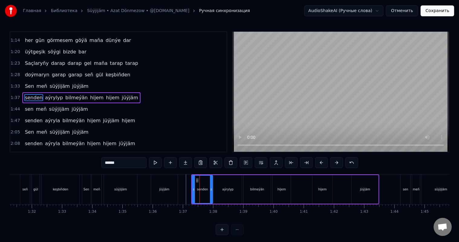
scroll to position [0, 2810]
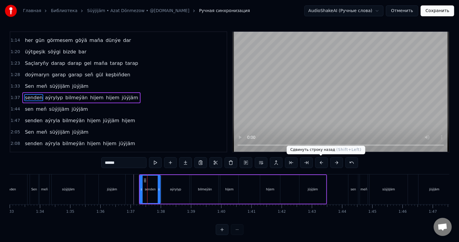
click at [321, 163] on button at bounding box center [321, 162] width 13 height 11
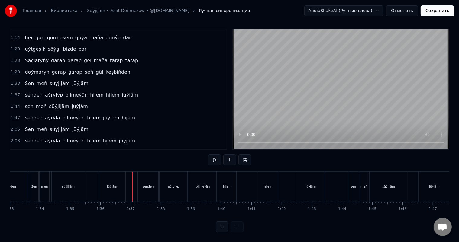
scroll to position [8, 0]
click at [263, 173] on div "hijem" at bounding box center [268, 187] width 20 height 30
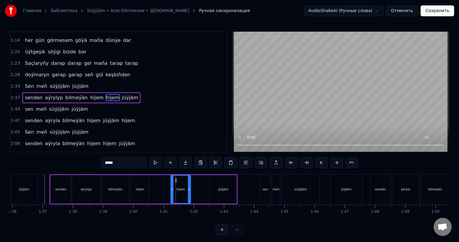
scroll to position [0, 2919]
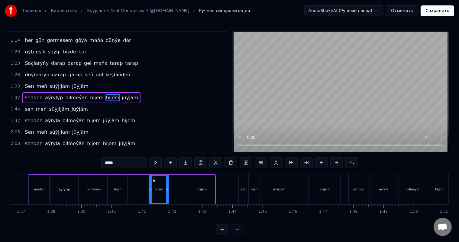
click at [205, 185] on div "jüýjäm" at bounding box center [201, 189] width 27 height 29
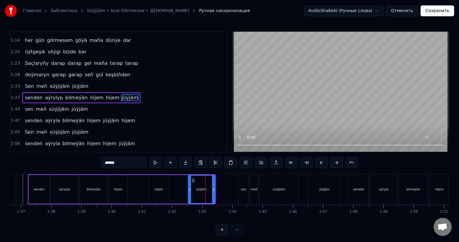
click at [162, 189] on div "hijem" at bounding box center [159, 189] width 8 height 5
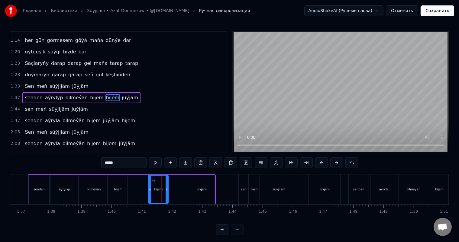
click at [154, 180] on circle at bounding box center [154, 180] width 0 height 0
click at [192, 187] on div "jüýjäm" at bounding box center [201, 189] width 27 height 29
type input "******"
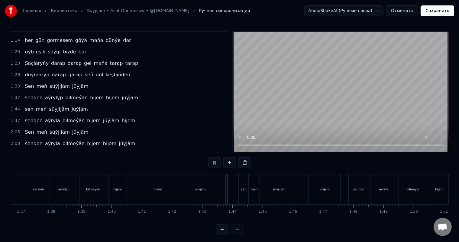
scroll to position [8, 0]
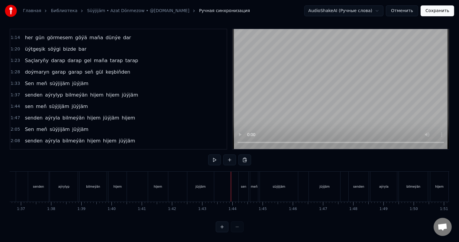
click at [245, 185] on div "sen" at bounding box center [243, 187] width 5 height 5
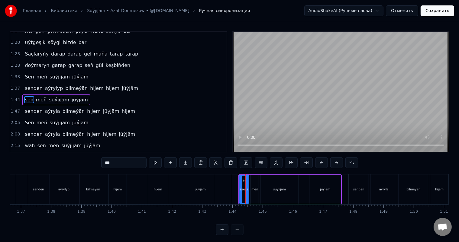
scroll to position [123, 0]
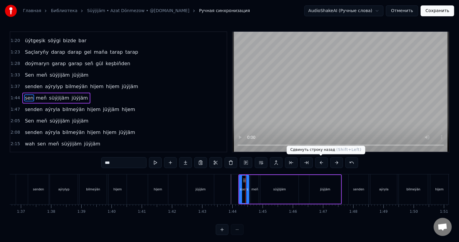
click at [321, 162] on button at bounding box center [321, 162] width 13 height 11
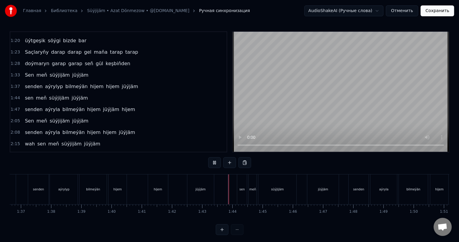
scroll to position [8, 0]
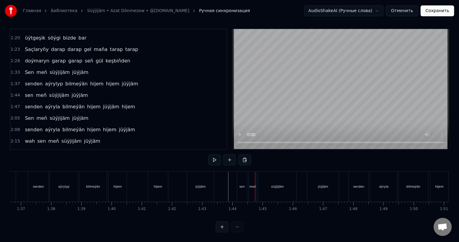
click at [240, 177] on div "sen" at bounding box center [242, 187] width 10 height 30
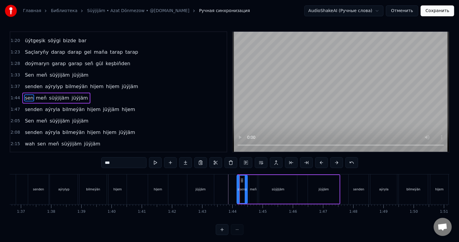
click at [237, 189] on icon at bounding box center [238, 189] width 2 height 5
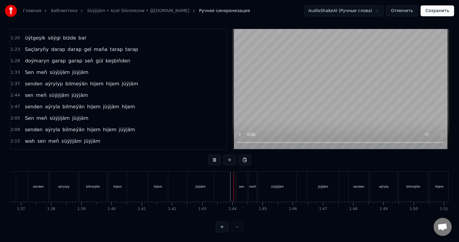
scroll to position [8, 0]
click at [239, 182] on div "sen" at bounding box center [241, 187] width 11 height 30
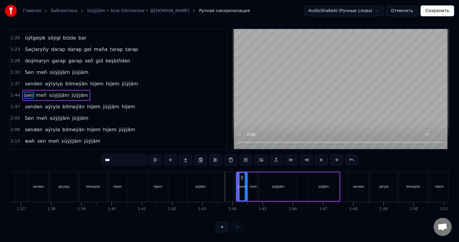
scroll to position [0, 0]
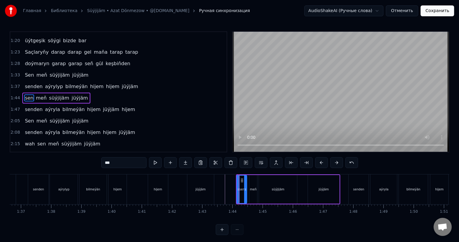
click at [244, 187] on icon at bounding box center [245, 189] width 2 height 5
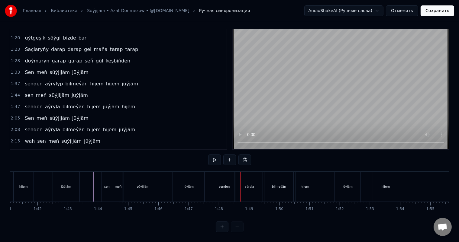
scroll to position [0, 3057]
click at [222, 179] on div "senden" at bounding box center [221, 187] width 20 height 30
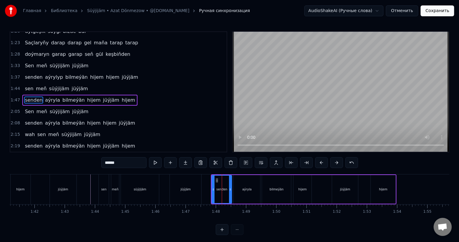
scroll to position [134, 0]
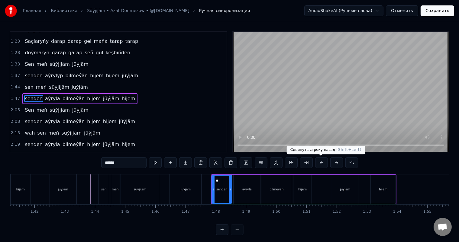
click at [322, 161] on button at bounding box center [321, 162] width 13 height 11
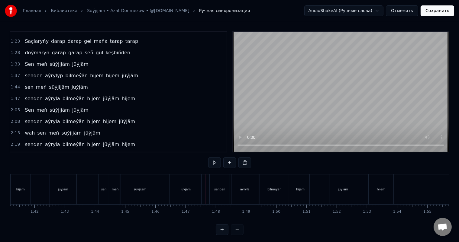
click at [218, 185] on div "senden" at bounding box center [220, 190] width 20 height 30
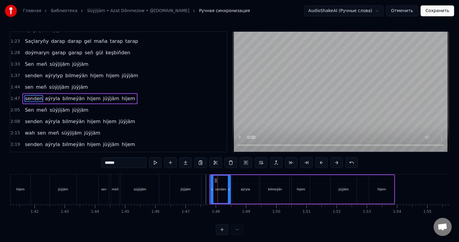
click at [214, 179] on icon at bounding box center [216, 180] width 5 height 5
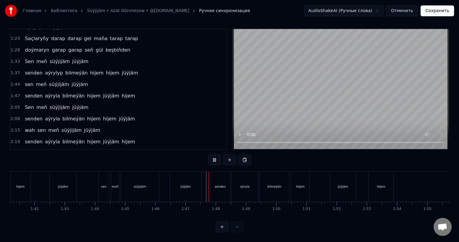
scroll to position [8, 0]
click at [300, 185] on div "hijem" at bounding box center [300, 187] width 8 height 5
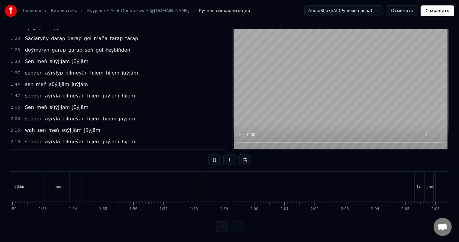
scroll to position [0, 3386]
click at [62, 176] on div "hijem" at bounding box center [51, 187] width 25 height 30
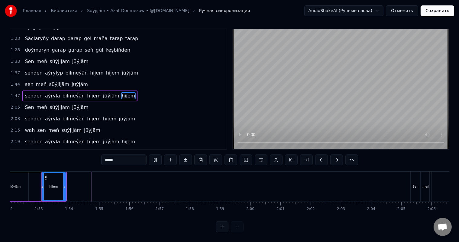
scroll to position [8, 0]
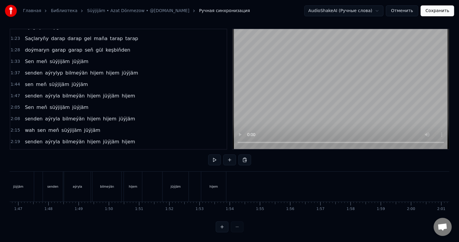
scroll to position [0, 3197]
click at [250, 176] on div "hijem" at bounding box center [241, 187] width 25 height 30
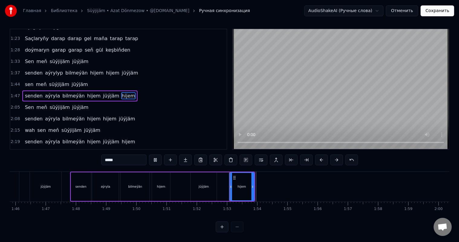
scroll to position [8, 0]
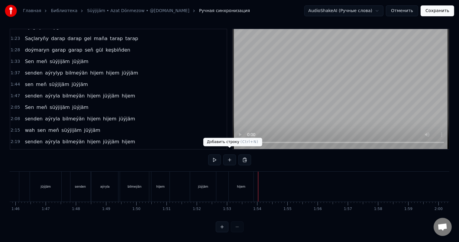
click at [231, 155] on button at bounding box center [229, 160] width 13 height 11
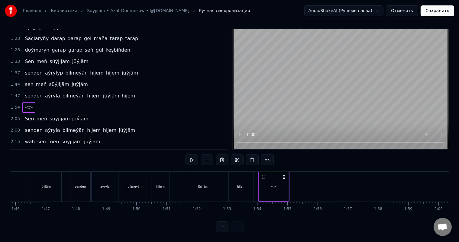
click at [276, 180] on div "<>" at bounding box center [274, 187] width 30 height 29
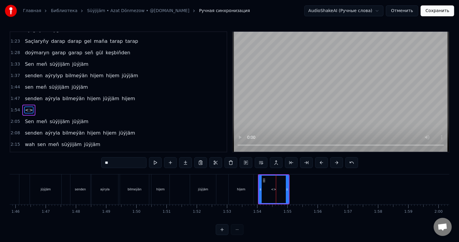
scroll to position [145, 0]
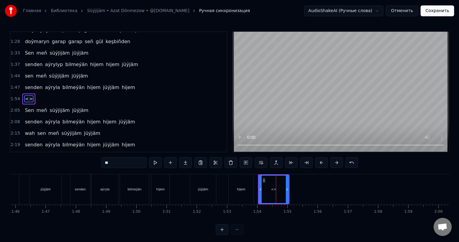
drag, startPoint x: 114, startPoint y: 162, endPoint x: 97, endPoint y: 162, distance: 16.6
click at [98, 162] on div "0:09 Saçlaryňy darap darap gel maňa tarap tarap 0:14 doýmaryn garap garap seň g…" at bounding box center [230, 133] width 440 height 204
type input "*******"
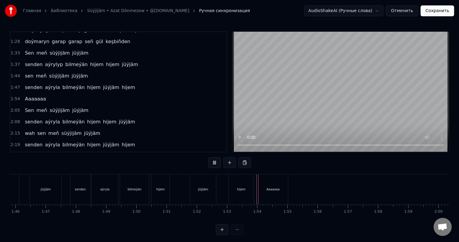
scroll to position [8, 0]
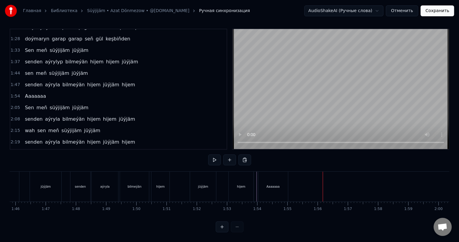
click at [280, 178] on div "Aaaaaaa" at bounding box center [273, 187] width 30 height 30
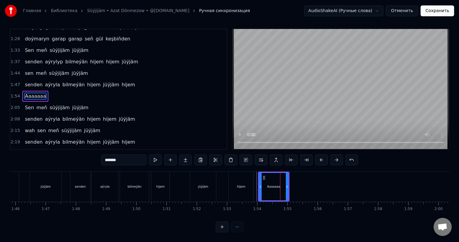
scroll to position [0, 0]
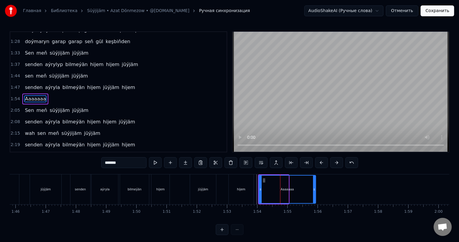
drag, startPoint x: 287, startPoint y: 185, endPoint x: 314, endPoint y: 186, distance: 26.9
click at [314, 186] on div at bounding box center [314, 189] width 2 height 27
click at [176, 180] on div "senden aýryla bilmeýän hijem jüýjäm hijem" at bounding box center [162, 190] width 185 height 30
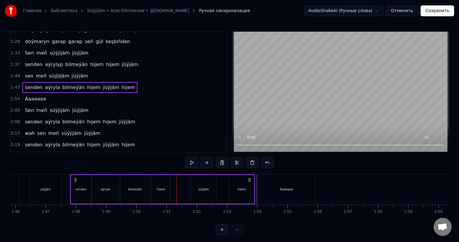
click at [256, 174] on div "0:09 Saçlaryňy darap darap gel maňa tarap tarap 0:14 doýmaryn garap garap seň g…" at bounding box center [230, 133] width 440 height 204
click at [71, 176] on div "senden" at bounding box center [81, 189] width 20 height 29
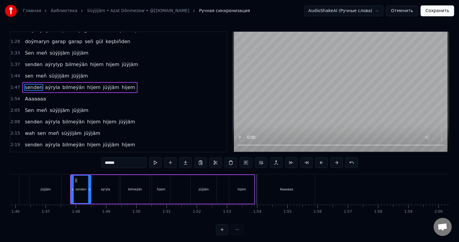
scroll to position [134, 0]
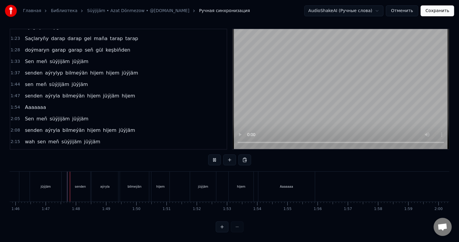
scroll to position [8, 0]
click at [266, 181] on div "Aaaaaaa" at bounding box center [286, 187] width 56 height 30
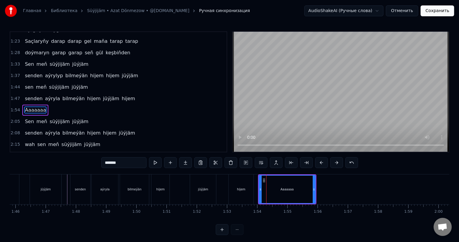
scroll to position [145, 0]
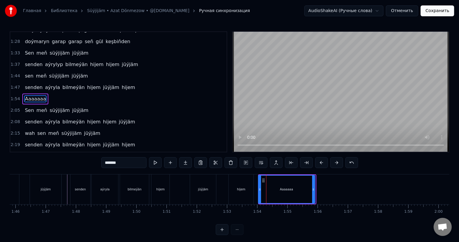
click at [263, 179] on circle at bounding box center [263, 179] width 0 height 0
click at [271, 191] on div "Aaaaaaa" at bounding box center [287, 189] width 56 height 27
drag, startPoint x: 108, startPoint y: 162, endPoint x: 103, endPoint y: 162, distance: 5.4
click at [103, 162] on input "*******" at bounding box center [123, 162] width 45 height 11
type input "*******"
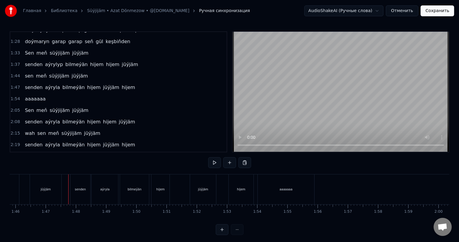
scroll to position [8, 0]
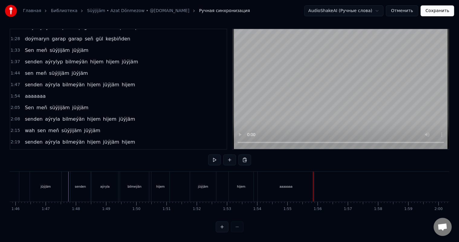
click at [254, 173] on div "senden aýryla bilmeýän hijem jüýjäm hijem" at bounding box center [162, 187] width 185 height 30
click at [263, 173] on div "aaaaaaa" at bounding box center [286, 187] width 56 height 30
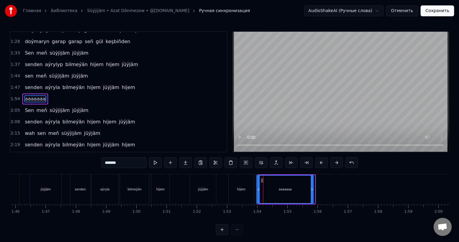
click at [260, 180] on icon at bounding box center [262, 180] width 5 height 5
click at [186, 183] on div "senden aýryla bilmeýän hijem jüýjäm hijem" at bounding box center [162, 190] width 185 height 30
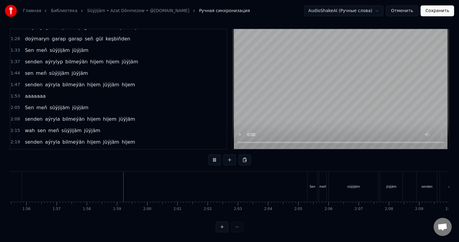
scroll to position [0, 3491]
click at [309, 175] on div "Sen" at bounding box center [310, 187] width 10 height 30
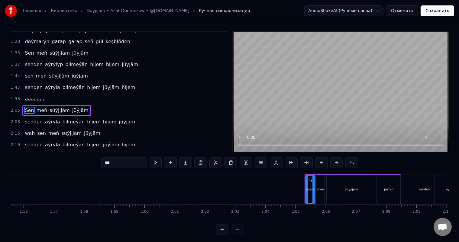
scroll to position [147, 0]
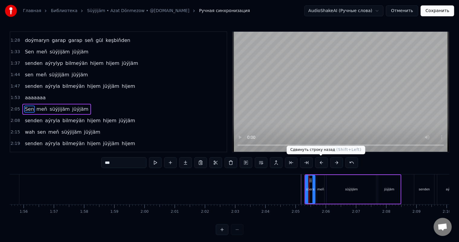
click at [320, 160] on button at bounding box center [321, 162] width 13 height 11
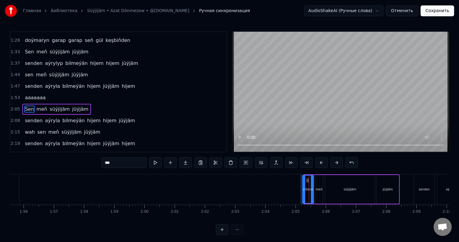
click at [303, 189] on icon at bounding box center [304, 189] width 2 height 5
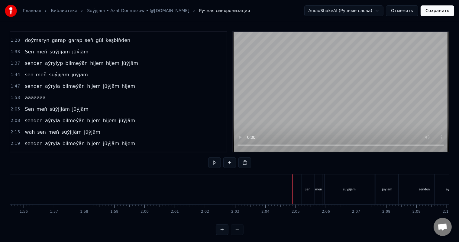
scroll to position [8, 0]
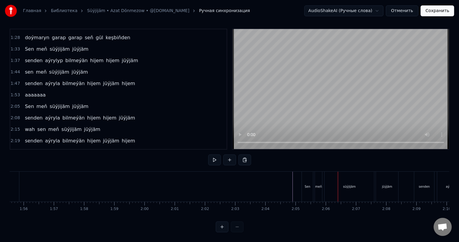
click at [307, 179] on div "Sen" at bounding box center [307, 187] width 11 height 30
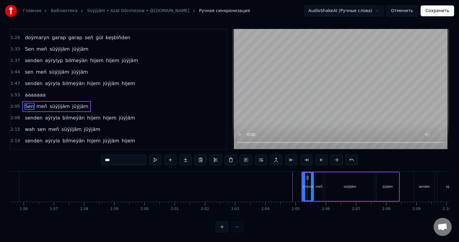
scroll to position [0, 0]
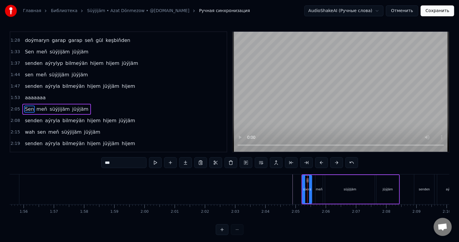
click at [309, 188] on icon at bounding box center [310, 189] width 2 height 5
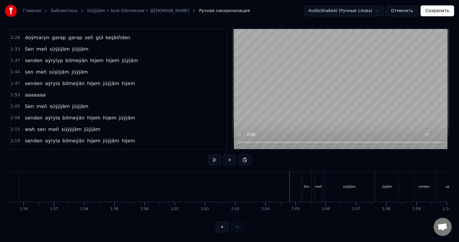
scroll to position [8, 0]
click at [318, 177] on div "meň" at bounding box center [318, 187] width 7 height 30
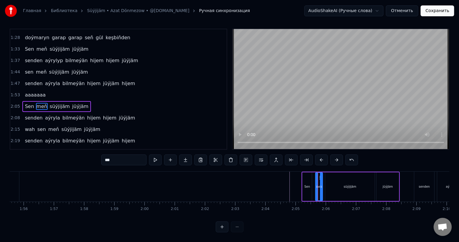
scroll to position [0, 0]
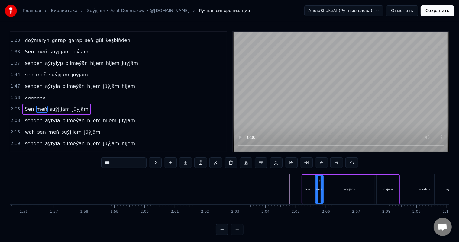
click at [322, 189] on icon at bounding box center [322, 189] width 2 height 5
click at [315, 189] on icon at bounding box center [315, 189] width 2 height 5
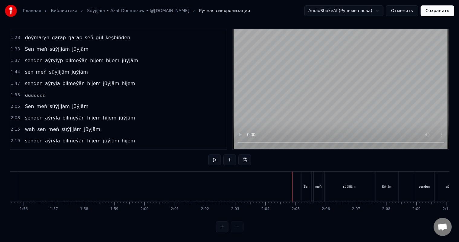
scroll to position [8, 0]
click at [325, 180] on div "süýjijäm" at bounding box center [349, 187] width 50 height 30
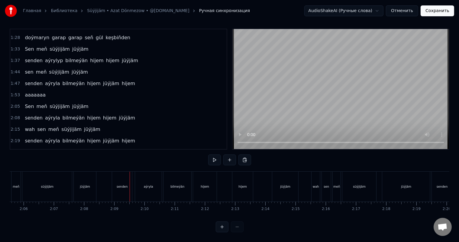
scroll to position [0, 3782]
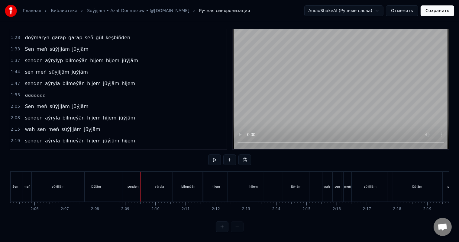
click at [132, 185] on div "senden" at bounding box center [132, 187] width 11 height 5
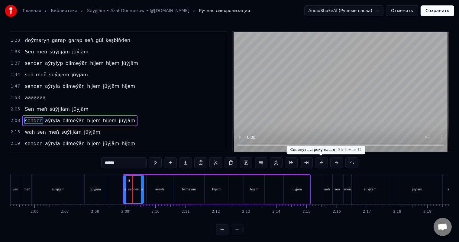
click at [325, 163] on button at bounding box center [321, 162] width 13 height 11
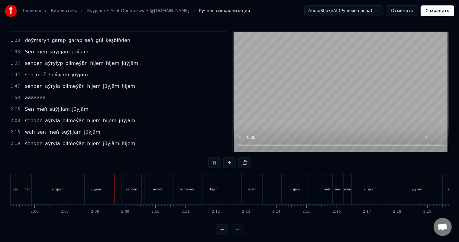
scroll to position [8, 0]
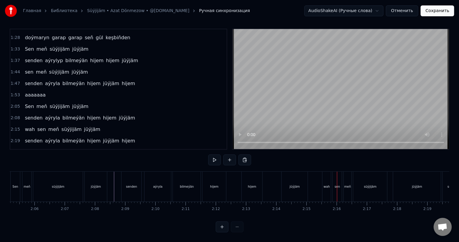
click at [324, 176] on div "wah" at bounding box center [326, 187] width 8 height 30
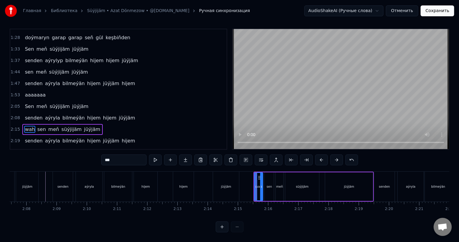
scroll to position [0, 3853]
click at [321, 159] on button at bounding box center [321, 160] width 13 height 11
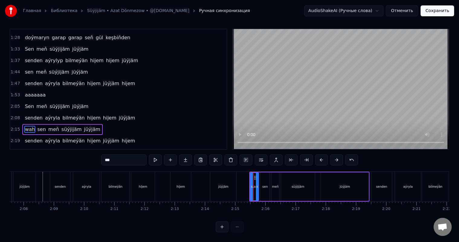
click at [321, 159] on button at bounding box center [321, 160] width 13 height 11
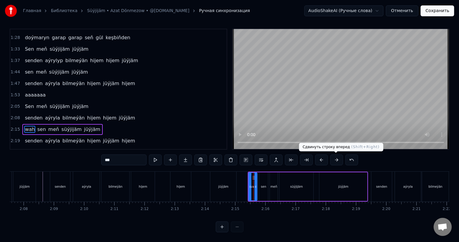
click at [335, 158] on button at bounding box center [336, 160] width 13 height 11
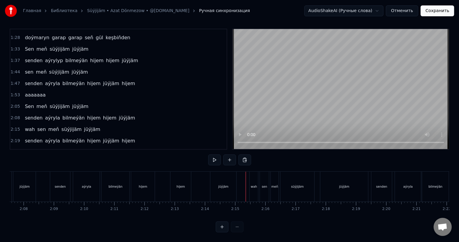
click at [253, 178] on div "wah" at bounding box center [254, 187] width 8 height 30
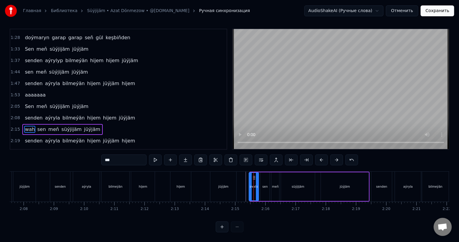
click at [250, 185] on icon at bounding box center [250, 187] width 2 height 5
click at [253, 176] on icon at bounding box center [252, 178] width 5 height 5
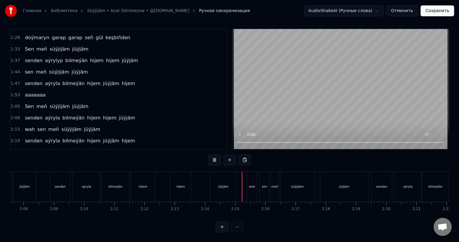
scroll to position [8, 0]
click at [248, 180] on div "wah" at bounding box center [252, 187] width 10 height 30
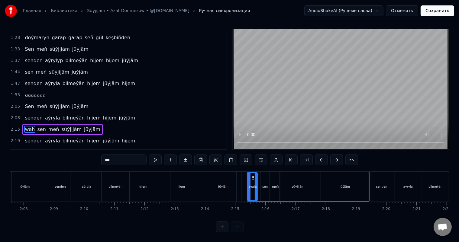
scroll to position [3, 0]
click at [249, 185] on icon at bounding box center [250, 187] width 2 height 5
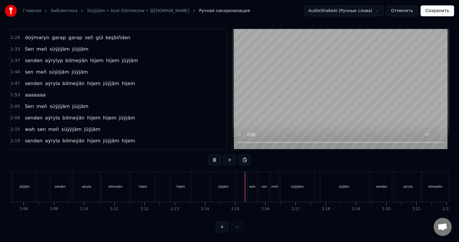
scroll to position [8, 0]
click at [250, 185] on div "wah" at bounding box center [252, 187] width 6 height 5
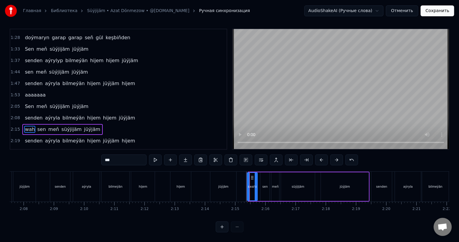
click at [247, 184] on div at bounding box center [248, 186] width 2 height 27
click at [257, 186] on icon at bounding box center [256, 187] width 2 height 5
click at [265, 186] on div "sen" at bounding box center [264, 187] width 5 height 5
type input "***"
click at [261, 185] on icon at bounding box center [261, 187] width 2 height 5
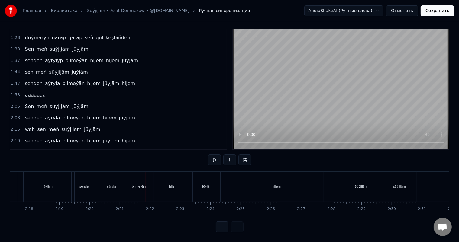
scroll to position [0, 4120]
click at [311, 179] on div "hijem" at bounding box center [307, 187] width 94 height 30
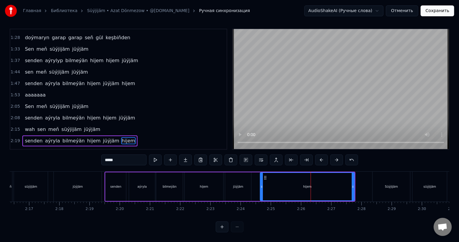
click at [113, 155] on input "*****" at bounding box center [123, 160] width 45 height 11
click at [117, 155] on input "*********" at bounding box center [123, 160] width 45 height 11
click at [128, 155] on input "********" at bounding box center [123, 160] width 45 height 11
type input "*********"
click at [103, 172] on div "wah sen meň süýjijäm jüýjäm" at bounding box center [41, 187] width 123 height 30
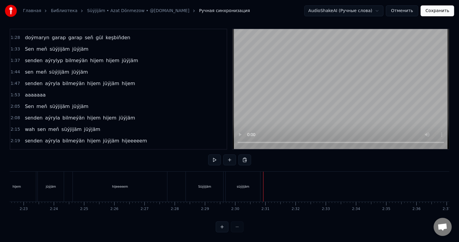
scroll to position [0, 4260]
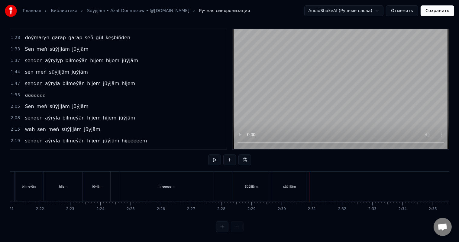
click at [246, 176] on div "Süýjijäm" at bounding box center [250, 187] width 37 height 30
click at [246, 175] on div "Süýjijäm" at bounding box center [250, 187] width 37 height 30
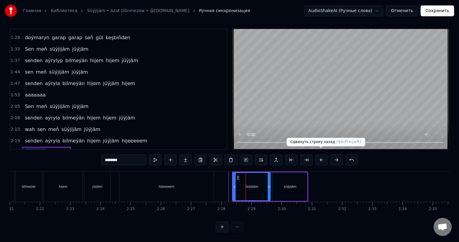
click at [320, 155] on button at bounding box center [321, 160] width 13 height 11
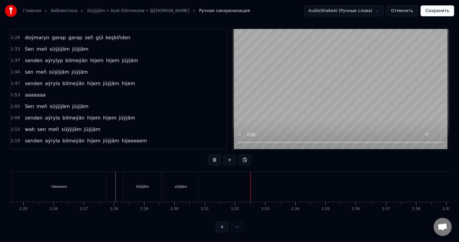
scroll to position [0, 4441]
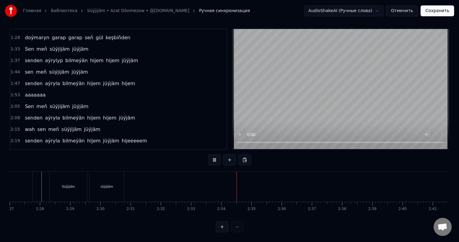
click at [438, 11] on button "Сохранить" at bounding box center [438, 10] width 34 height 11
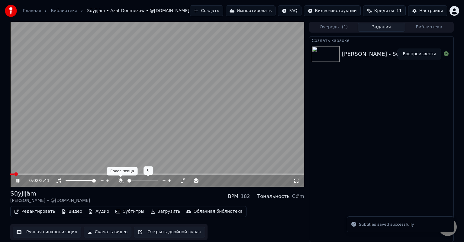
click at [120, 181] on icon at bounding box center [121, 181] width 6 height 5
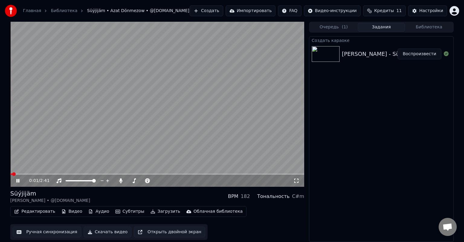
click at [12, 174] on span at bounding box center [11, 174] width 2 height 1
click at [18, 180] on icon at bounding box center [17, 181] width 3 height 4
click at [49, 231] on button "Ручная синхронизация" at bounding box center [47, 232] width 69 height 11
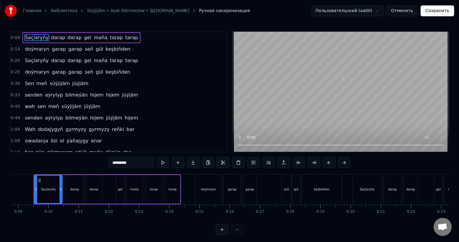
scroll to position [0, 257]
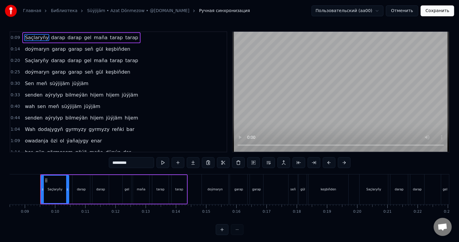
click at [124, 115] on span "hijem" at bounding box center [131, 118] width 15 height 7
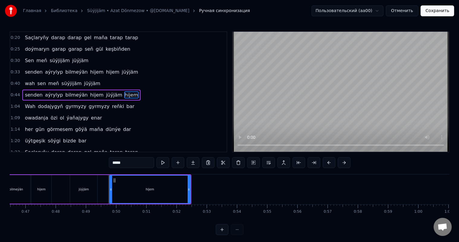
scroll to position [0, 1472]
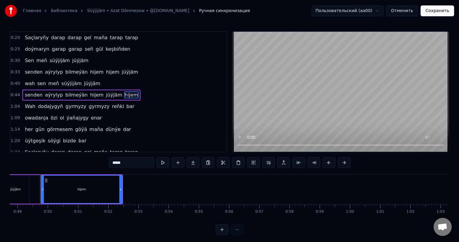
click at [121, 163] on input "*****" at bounding box center [131, 162] width 45 height 11
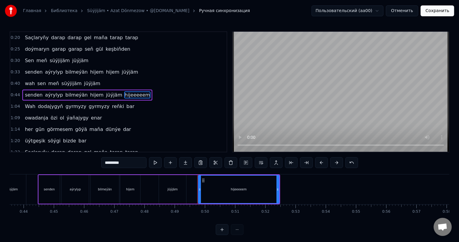
scroll to position [0, 1310]
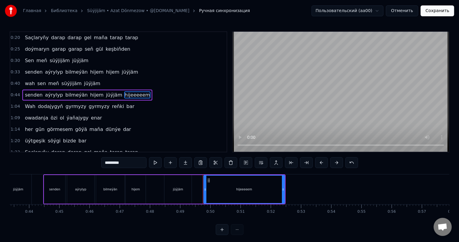
type input "*********"
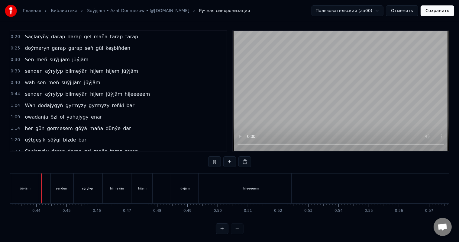
scroll to position [8, 0]
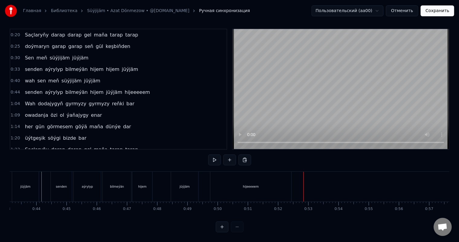
click at [262, 181] on div "hijeeeeem" at bounding box center [250, 187] width 81 height 30
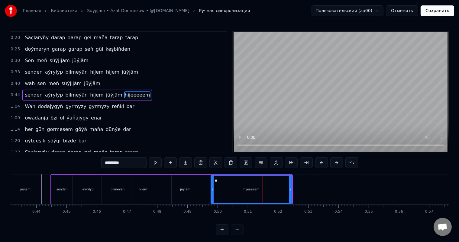
click at [119, 163] on input "*********" at bounding box center [123, 162] width 45 height 11
type input "**********"
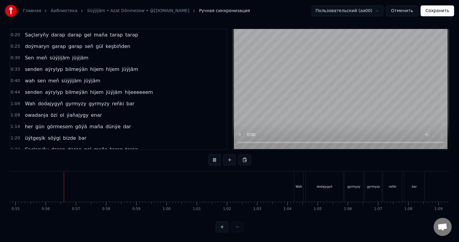
scroll to position [0, 1664]
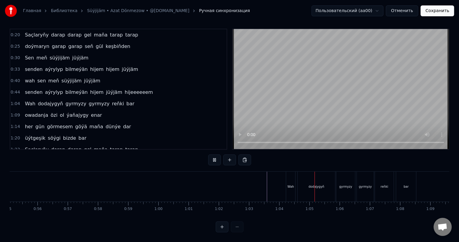
click at [293, 178] on div "Wah" at bounding box center [290, 187] width 9 height 30
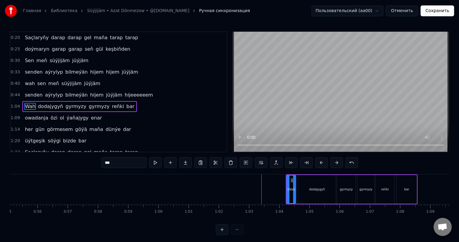
scroll to position [34, 0]
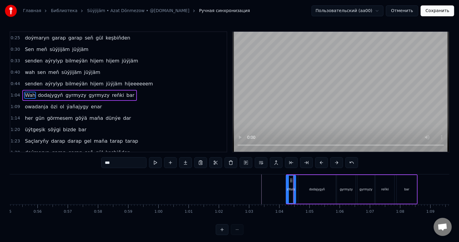
click at [287, 189] on icon at bounding box center [287, 189] width 2 height 5
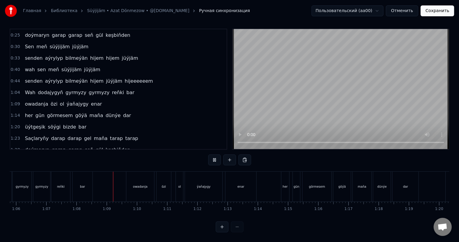
scroll to position [0, 2045]
click at [74, 180] on div "owadanja" at bounding box center [83, 187] width 28 height 30
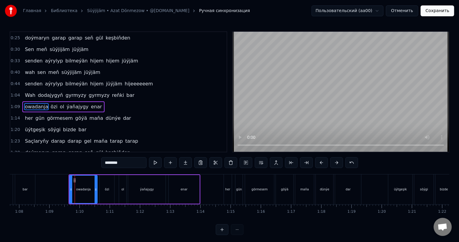
scroll to position [45, 0]
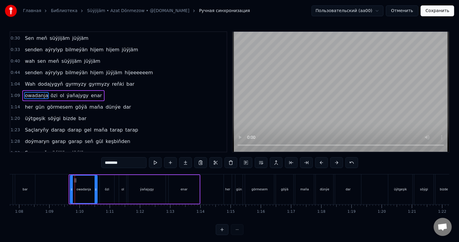
click at [71, 187] on icon at bounding box center [71, 189] width 2 height 5
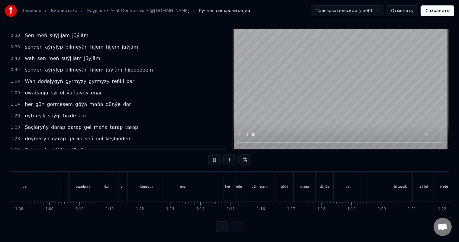
scroll to position [8, 0]
click at [61, 186] on div at bounding box center [405, 187] width 4881 height 30
click at [56, 185] on div at bounding box center [405, 187] width 4881 height 30
click at [188, 177] on div "enar" at bounding box center [183, 187] width 31 height 30
click at [195, 179] on div "enar" at bounding box center [183, 187] width 31 height 30
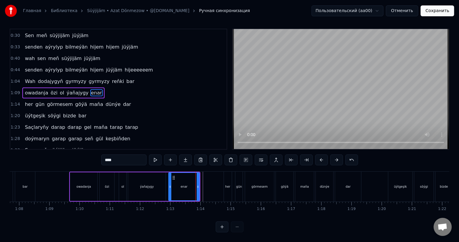
scroll to position [0, 0]
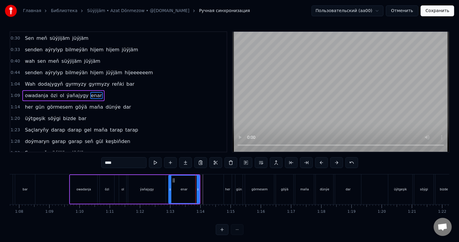
click at [117, 161] on input "****" at bounding box center [123, 162] width 45 height 11
drag, startPoint x: 197, startPoint y: 188, endPoint x: 212, endPoint y: 189, distance: 15.2
click at [212, 189] on icon at bounding box center [213, 189] width 2 height 5
type input "********"
click at [60, 182] on div at bounding box center [405, 190] width 4881 height 30
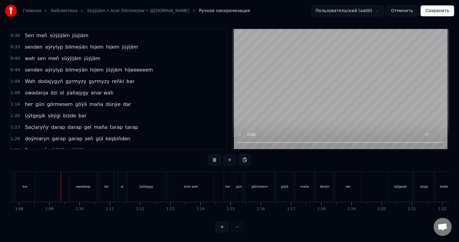
scroll to position [8, 0]
click at [212, 172] on div "enar wah" at bounding box center [191, 187] width 46 height 30
click at [217, 172] on div at bounding box center [405, 187] width 4881 height 30
click at [436, 8] on button "Сохранить" at bounding box center [438, 10] width 34 height 11
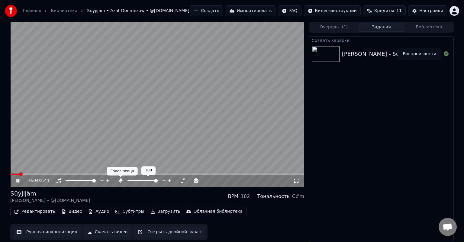
click at [121, 180] on icon at bounding box center [120, 181] width 3 height 5
drag, startPoint x: 297, startPoint y: 180, endPoint x: 296, endPoint y: 187, distance: 7.0
click at [297, 180] on icon at bounding box center [296, 181] width 6 height 5
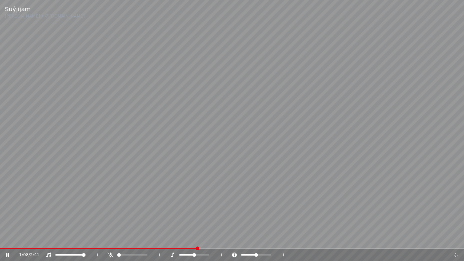
click at [456, 242] on icon at bounding box center [456, 255] width 6 height 5
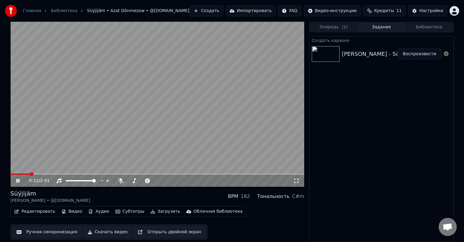
click at [29, 174] on span at bounding box center [20, 174] width 20 height 1
click at [17, 174] on span at bounding box center [13, 174] width 7 height 1
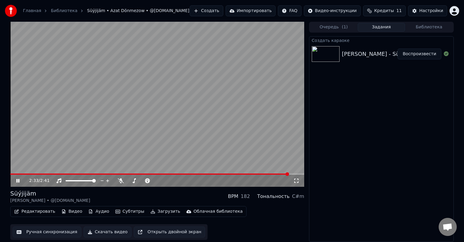
click at [17, 178] on div "2:33 / 2:41" at bounding box center [157, 181] width 289 height 6
click at [18, 181] on icon at bounding box center [22, 181] width 14 height 5
click at [17, 173] on video at bounding box center [157, 104] width 294 height 165
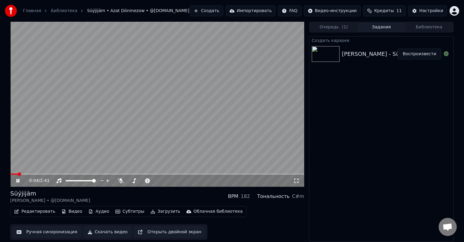
click at [17, 175] on span at bounding box center [13, 174] width 7 height 1
click at [14, 174] on span at bounding box center [12, 174] width 4 height 1
click at [23, 180] on icon at bounding box center [22, 181] width 14 height 5
click at [40, 213] on button "Редактировать" at bounding box center [35, 212] width 46 height 8
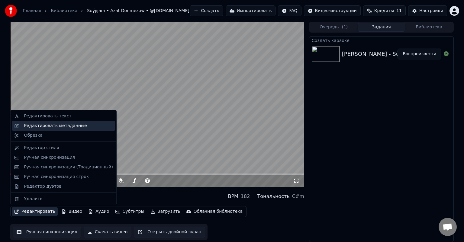
click at [76, 123] on div "Редактировать метаданные" at bounding box center [55, 126] width 63 height 6
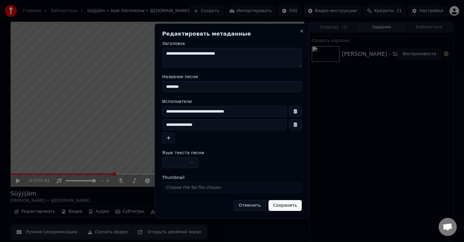
click at [256, 205] on button "Отменить" at bounding box center [250, 205] width 32 height 11
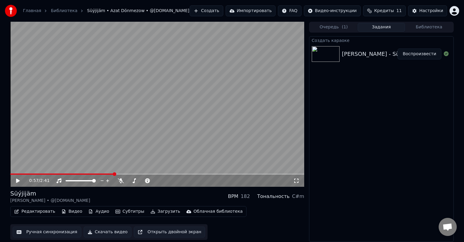
click at [101, 231] on button "Скачать видео" at bounding box center [108, 232] width 48 height 11
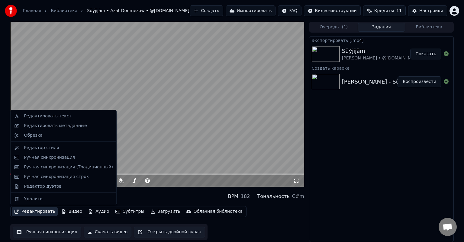
click at [31, 213] on button "Редактировать" at bounding box center [35, 212] width 46 height 8
click at [66, 126] on div "Редактировать метаданные" at bounding box center [55, 126] width 63 height 6
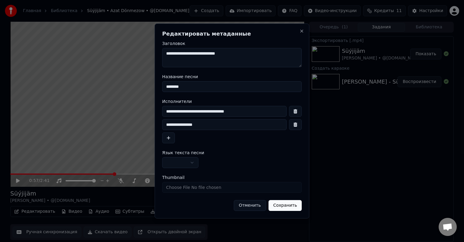
click at [197, 85] on input "********" at bounding box center [232, 86] width 140 height 11
type input "**********"
click at [285, 207] on button "Сохранить" at bounding box center [285, 205] width 34 height 11
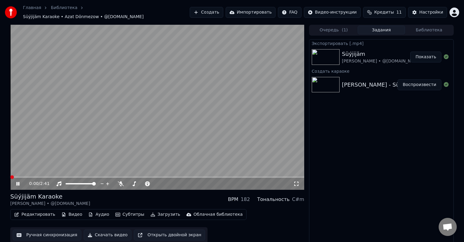
click at [10, 177] on span at bounding box center [10, 177] width 0 height 1
click at [10, 176] on span at bounding box center [12, 178] width 4 height 4
click at [12, 173] on video at bounding box center [157, 107] width 294 height 165
click at [12, 177] on span at bounding box center [16, 177] width 12 height 1
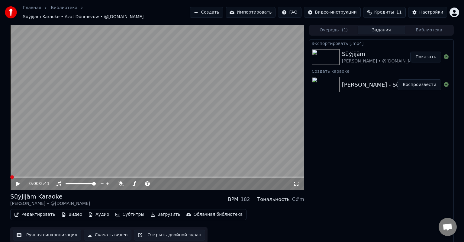
click at [10, 176] on span at bounding box center [12, 178] width 4 height 4
click at [121, 182] on icon at bounding box center [121, 184] width 6 height 5
click at [112, 177] on span at bounding box center [157, 177] width 294 height 1
click at [128, 177] on span at bounding box center [157, 177] width 294 height 1
click at [124, 177] on span at bounding box center [69, 177] width 118 height 1
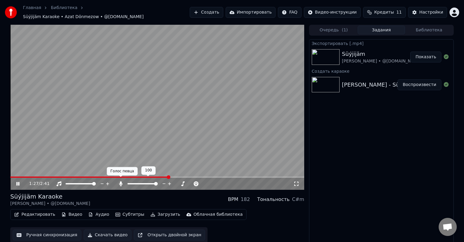
click at [120, 182] on icon at bounding box center [120, 184] width 3 height 5
click at [136, 177] on span at bounding box center [73, 177] width 126 height 1
click at [155, 177] on span at bounding box center [87, 177] width 154 height 1
click at [150, 177] on span at bounding box center [80, 177] width 140 height 1
click at [121, 182] on icon at bounding box center [121, 184] width 6 height 5
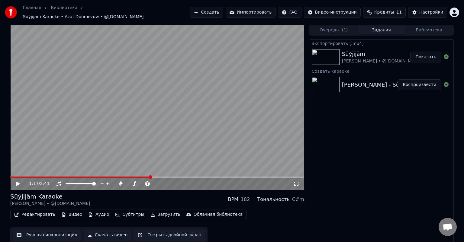
click at [137, 177] on span at bounding box center [80, 177] width 140 height 1
click at [161, 177] on span at bounding box center [86, 177] width 153 height 1
click at [161, 177] on span at bounding box center [85, 177] width 151 height 1
click at [159, 177] on span at bounding box center [86, 177] width 153 height 1
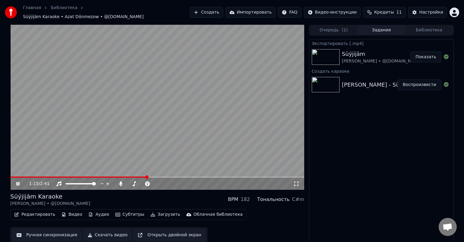
click at [146, 177] on span at bounding box center [78, 177] width 137 height 1
click at [18, 182] on icon at bounding box center [17, 184] width 3 height 4
click at [120, 182] on icon at bounding box center [120, 184] width 3 height 5
click at [16, 182] on icon at bounding box center [22, 184] width 14 height 5
click at [182, 177] on span at bounding box center [119, 177] width 219 height 1
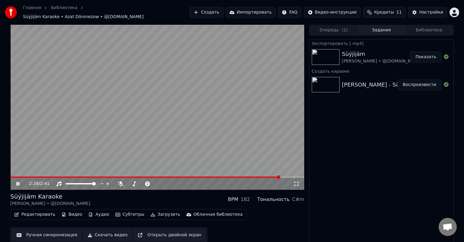
click at [19, 182] on icon at bounding box center [22, 184] width 14 height 5
click at [109, 233] on button "Скачать видео" at bounding box center [108, 235] width 48 height 11
